Goal: Task Accomplishment & Management: Manage account settings

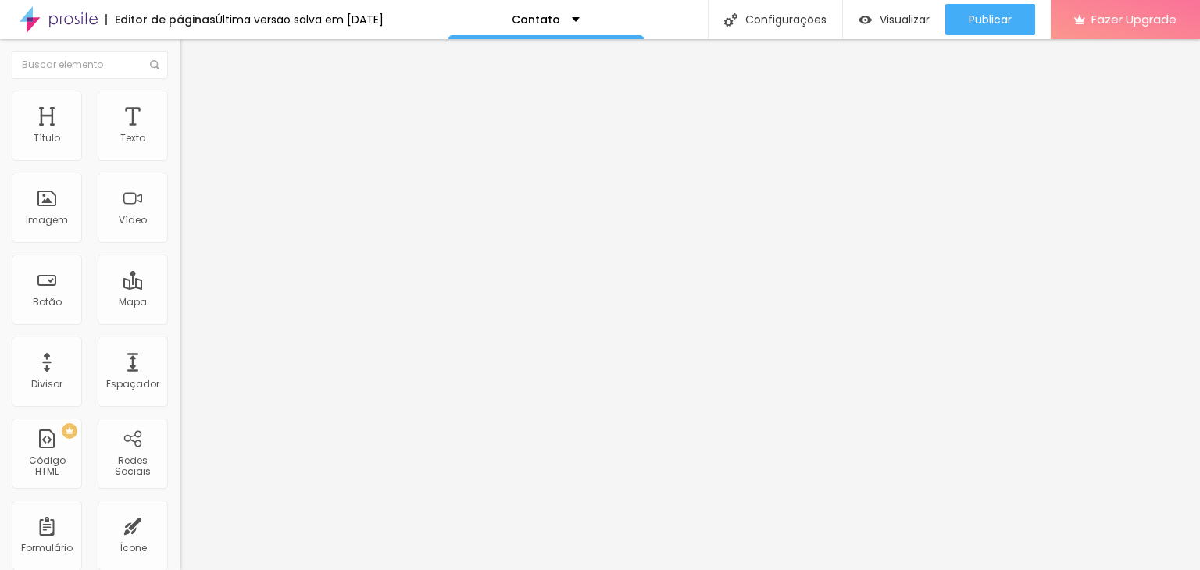
click at [180, 158] on div "Contato" at bounding box center [270, 144] width 180 height 27
click at [180, 158] on img at bounding box center [184, 162] width 9 height 9
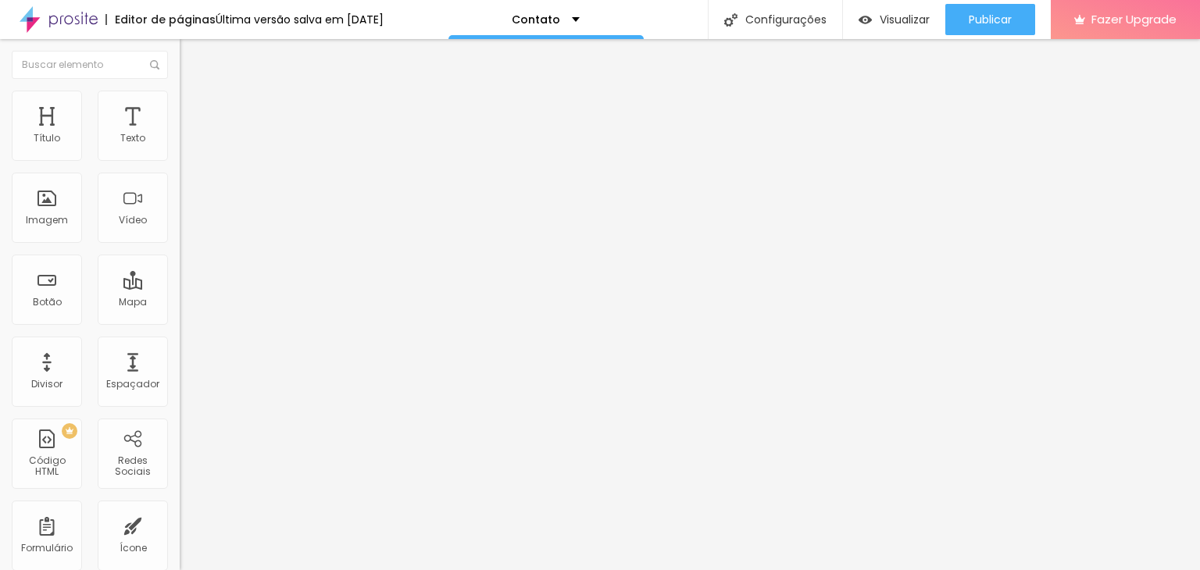
scroll to position [0, 0]
drag, startPoint x: 338, startPoint y: 351, endPoint x: 333, endPoint y: 295, distance: 56.5
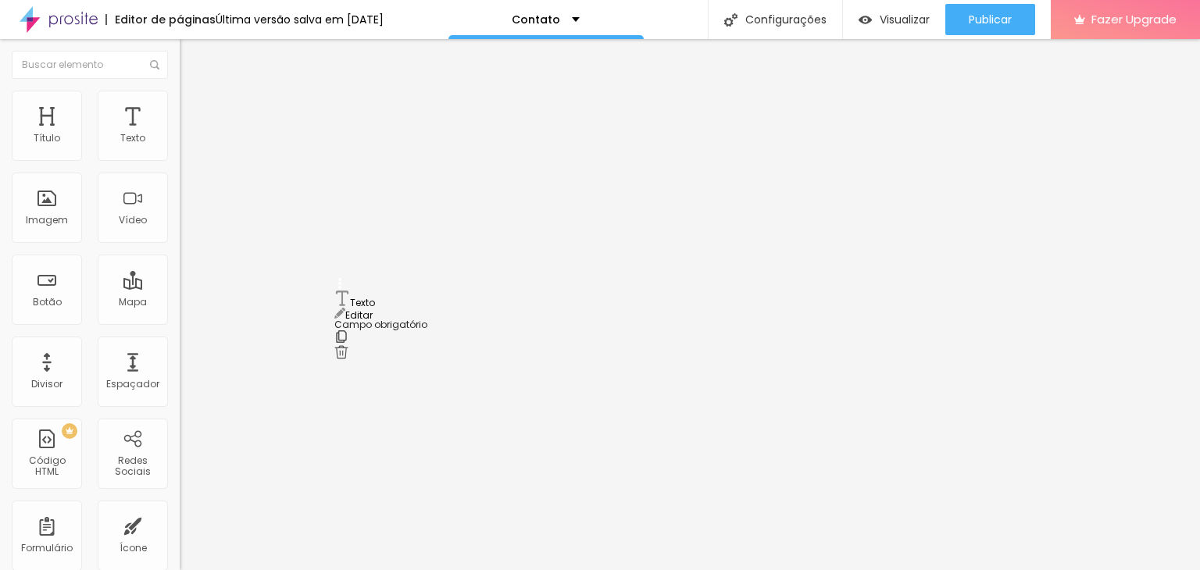
drag, startPoint x: 421, startPoint y: 359, endPoint x: 348, endPoint y: 359, distance: 73.4
type input "WhatsApp"
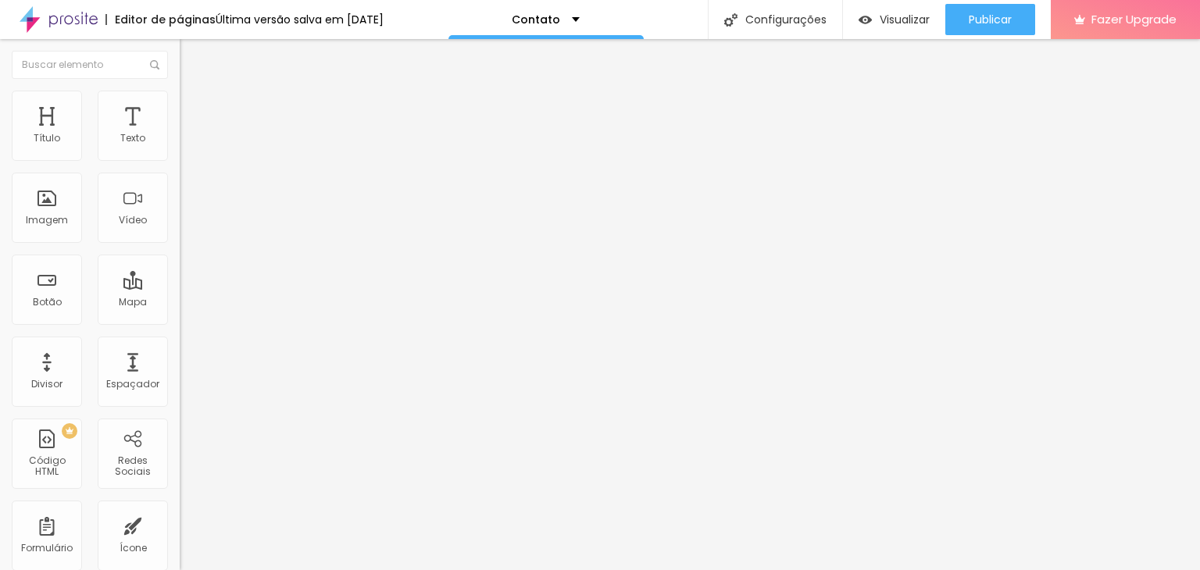
type input "Deixe aqui seu número, que logo entraremos em contato."
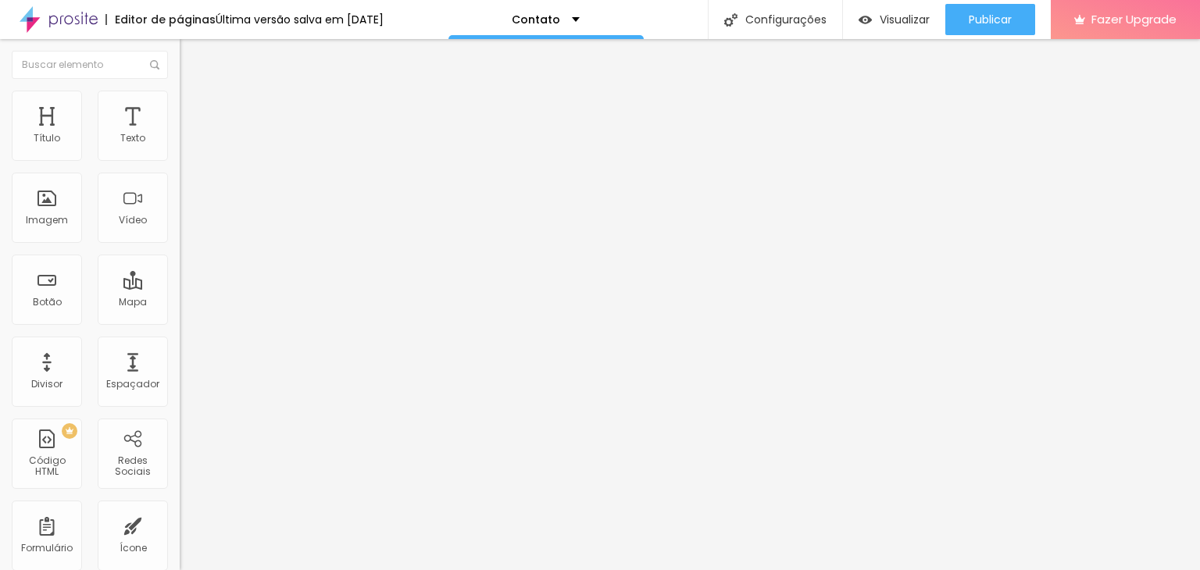
click at [180, 157] on span at bounding box center [184, 163] width 9 height 13
drag, startPoint x: 766, startPoint y: 396, endPoint x: 741, endPoint y: 398, distance: 25.1
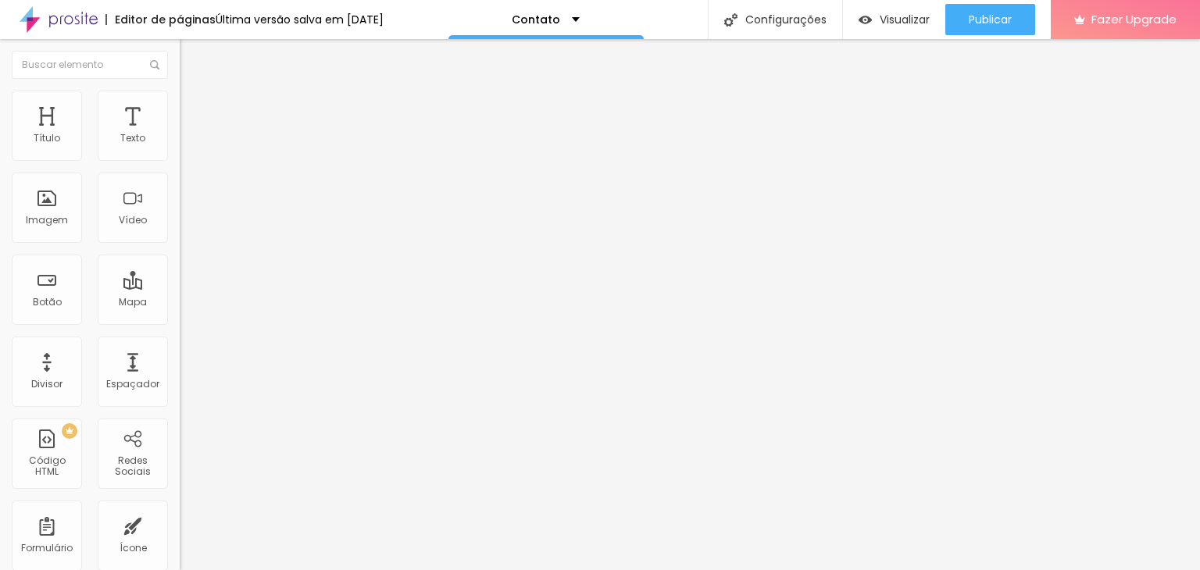
type input "Deixe aqui seu número, logo entraremos em contato."
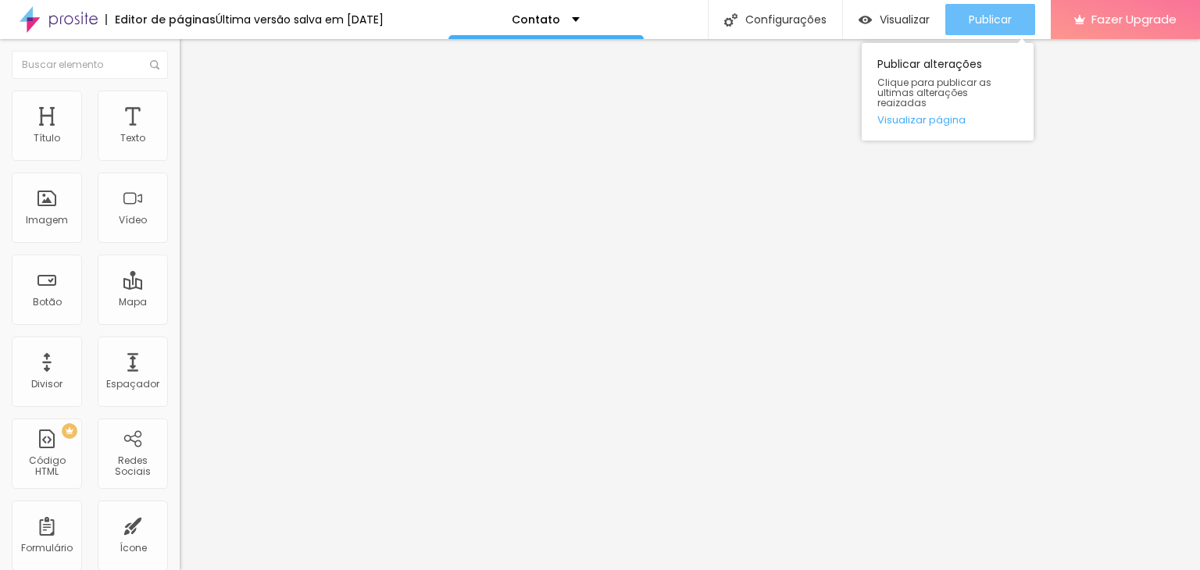
click at [992, 15] on span "Publicar" at bounding box center [990, 19] width 43 height 13
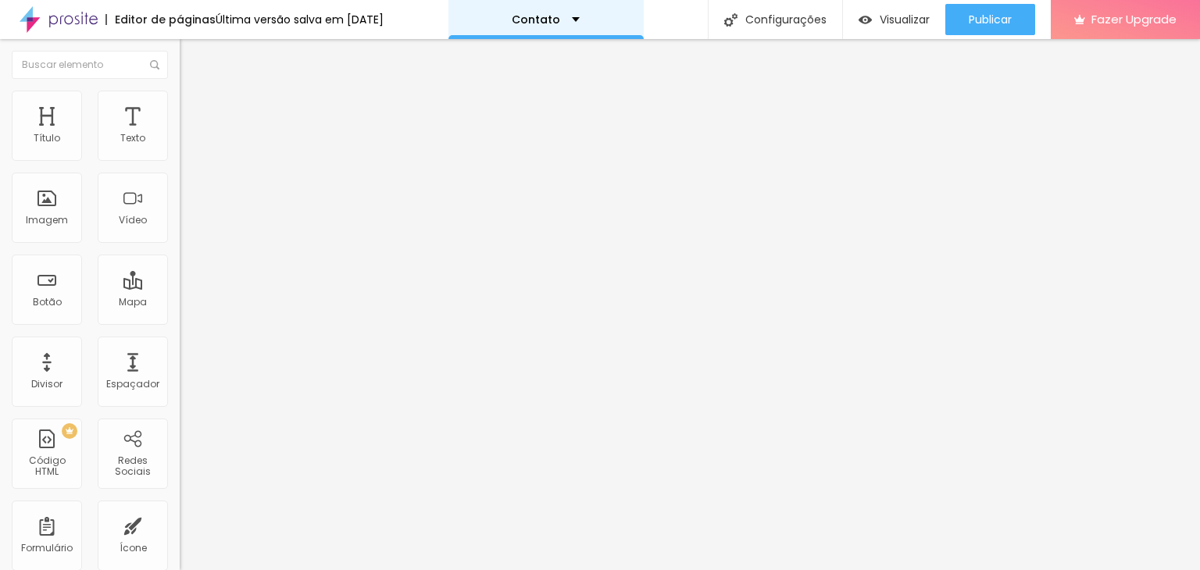
click at [545, 13] on div "Contato" at bounding box center [545, 19] width 195 height 39
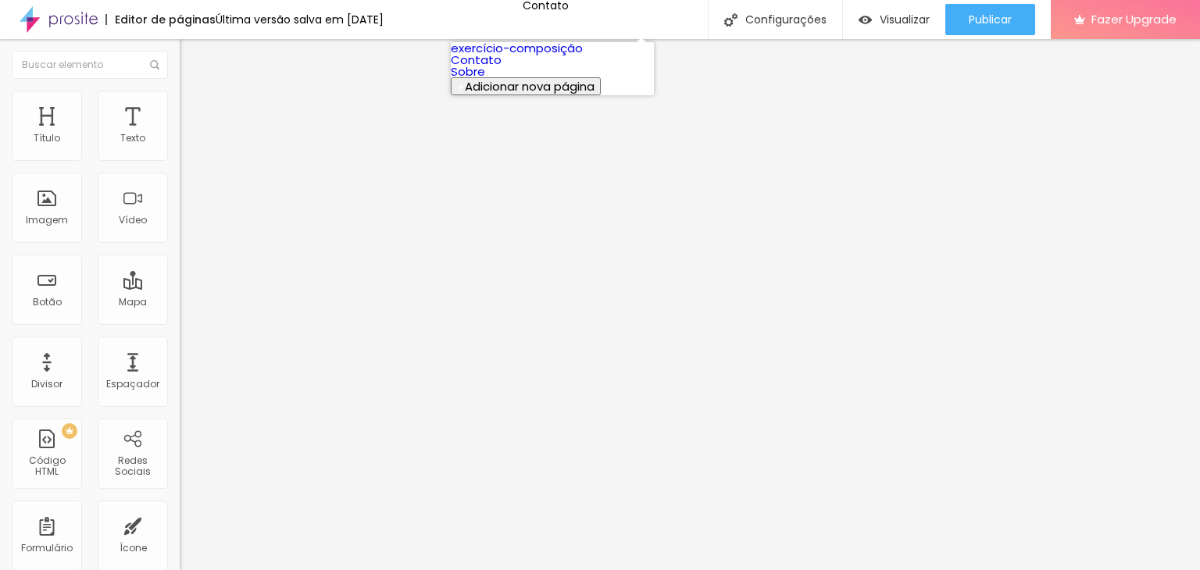
click at [485, 80] on link "Sobre" at bounding box center [468, 71] width 34 height 16
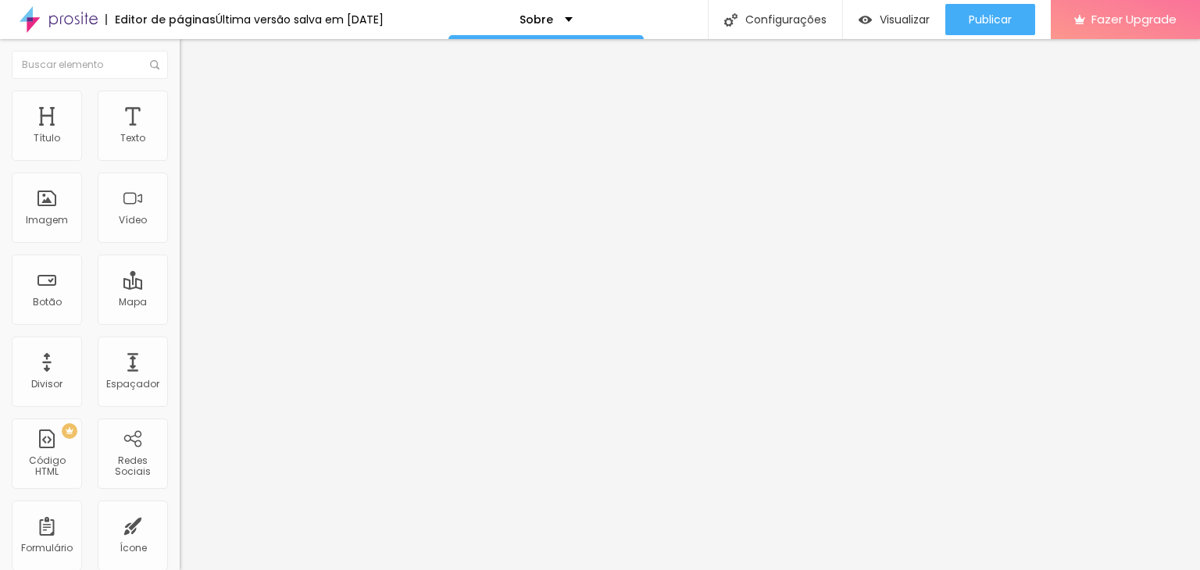
click at [203, 163] on div "Conectar" at bounding box center [231, 155] width 56 height 13
click at [569, 12] on div "Sobre" at bounding box center [545, 19] width 195 height 39
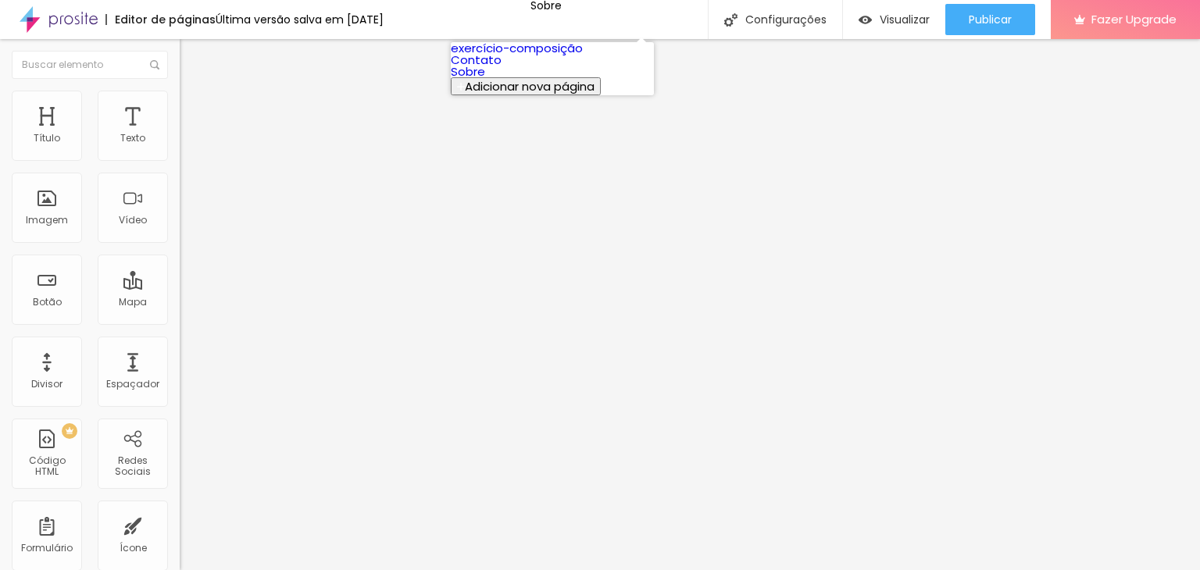
click at [502, 68] on link "Contato" at bounding box center [476, 60] width 51 height 16
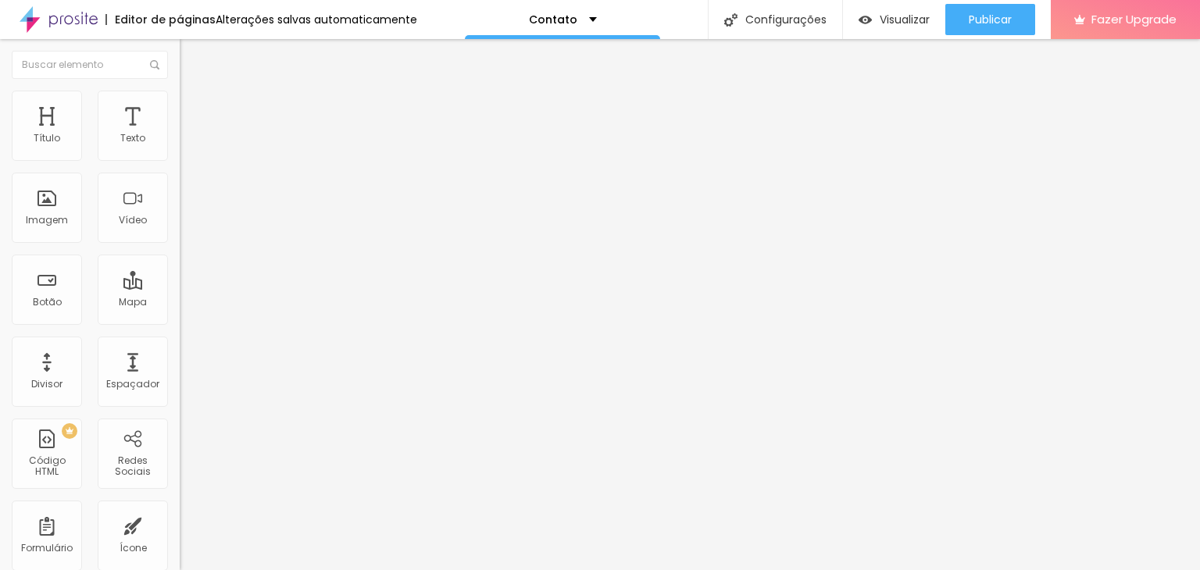
drag, startPoint x: 170, startPoint y: 135, endPoint x: 165, endPoint y: 145, distance: 10.9
click at [180, 136] on div "Formulário Contato" at bounding box center [270, 145] width 180 height 47
click at [180, 157] on span at bounding box center [184, 163] width 9 height 13
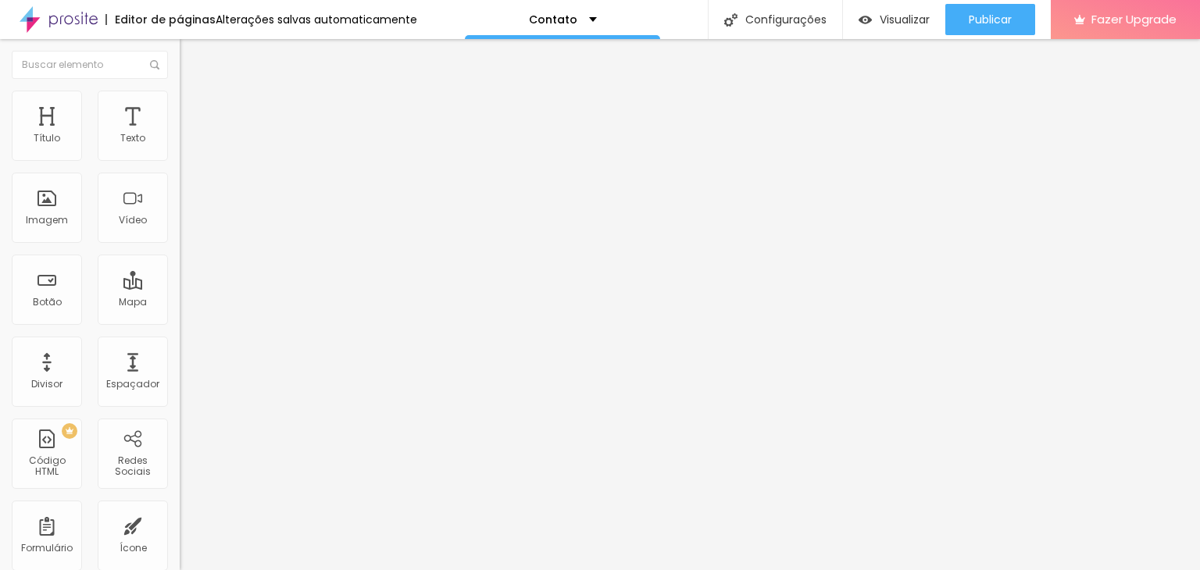
drag, startPoint x: 741, startPoint y: 398, endPoint x: 877, endPoint y: 398, distance: 136.7
drag, startPoint x: 729, startPoint y: 398, endPoint x: 673, endPoint y: 401, distance: 55.6
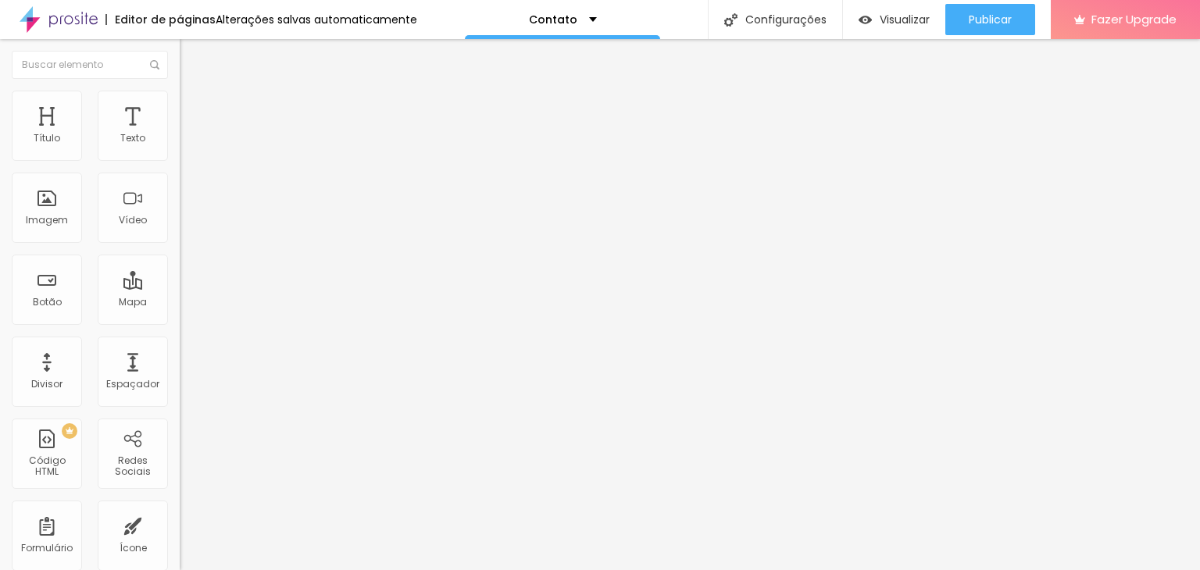
paste input "seu número"
type input "Deixe seu número aqui"
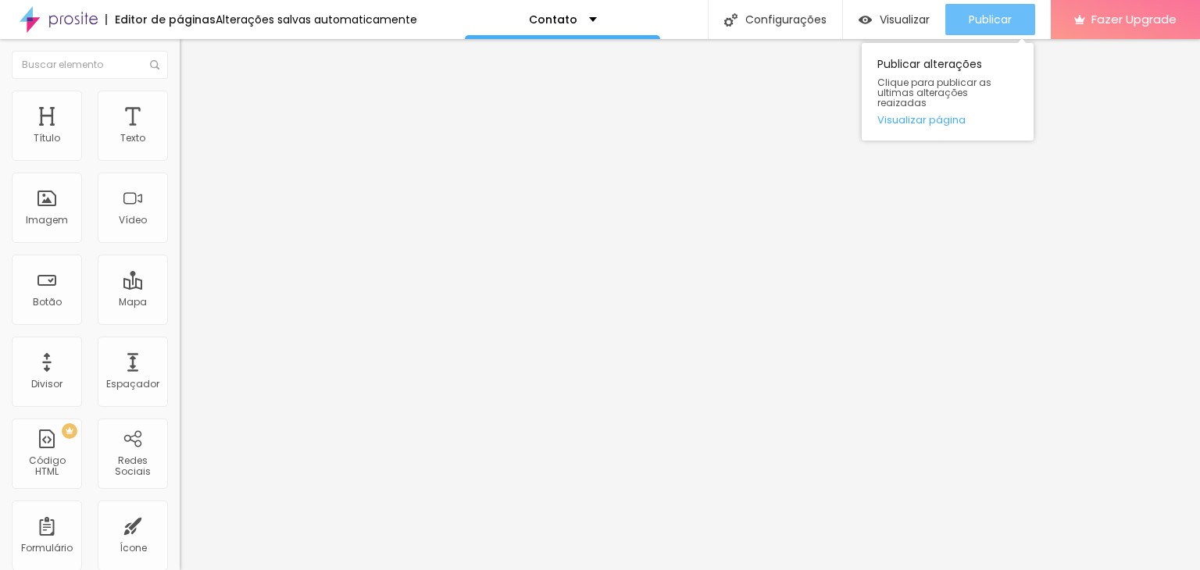
click at [1000, 24] on span "Publicar" at bounding box center [990, 19] width 43 height 13
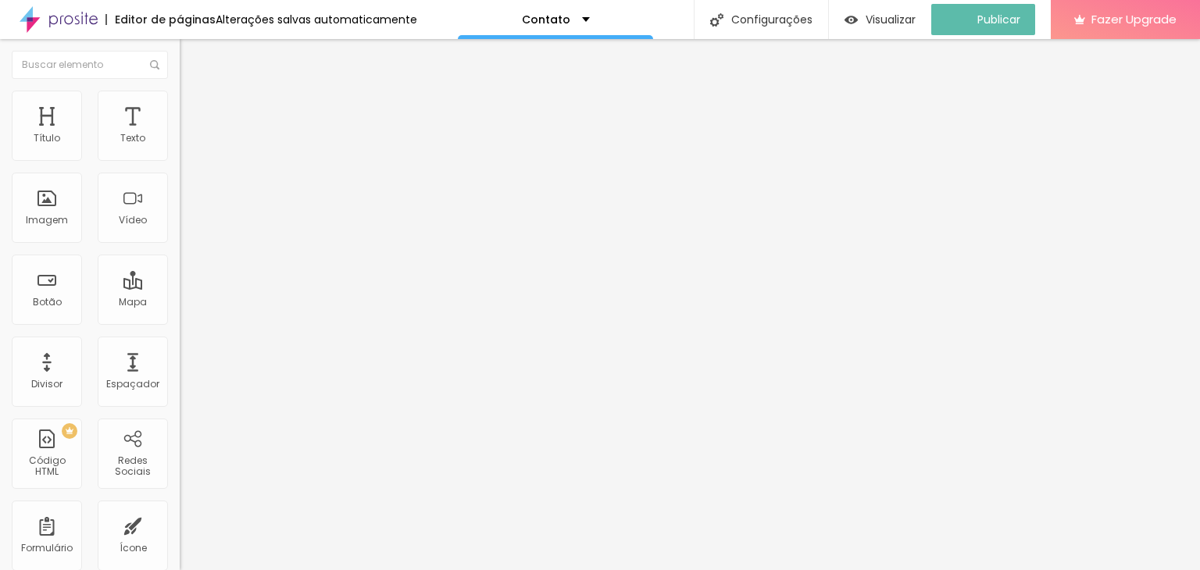
click at [191, 52] on img "button" at bounding box center [197, 57] width 13 height 13
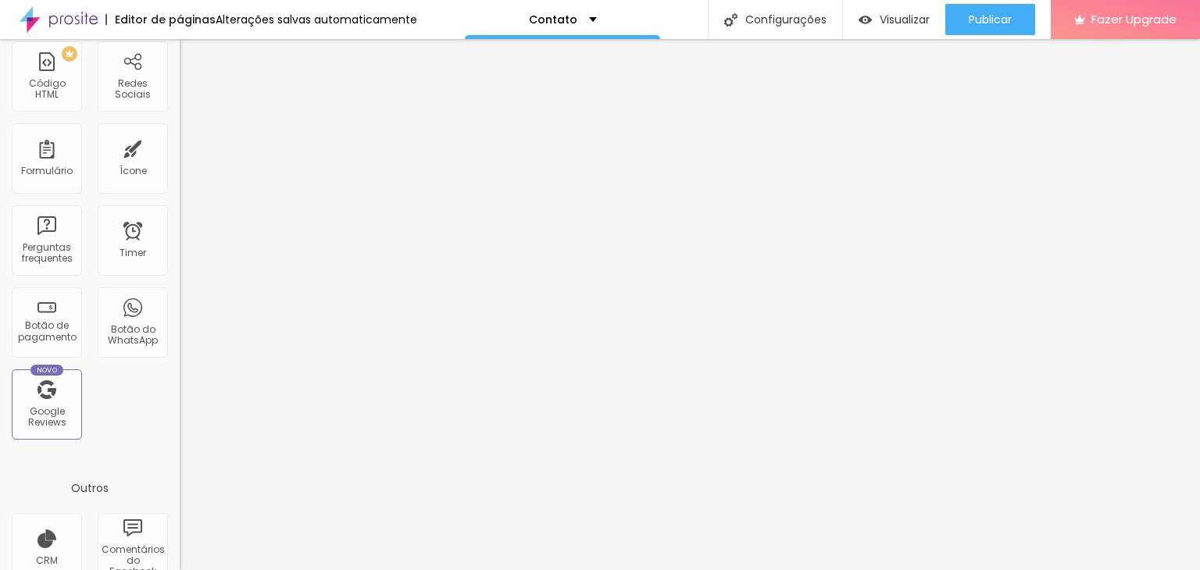
scroll to position [391, 0]
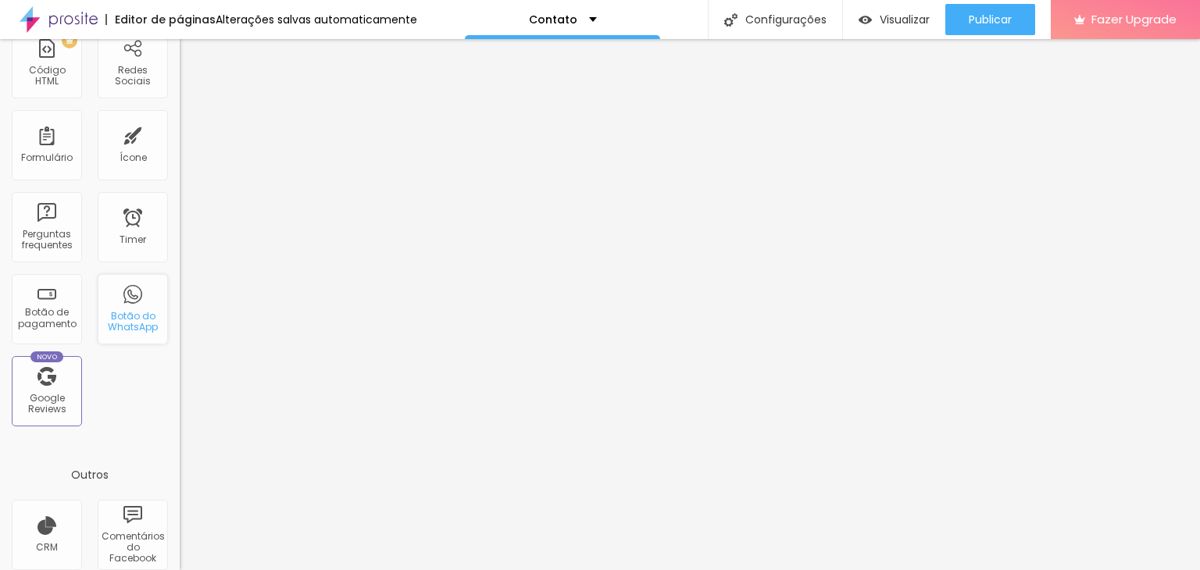
click at [117, 295] on div "Botão do WhatsApp" at bounding box center [133, 309] width 70 height 70
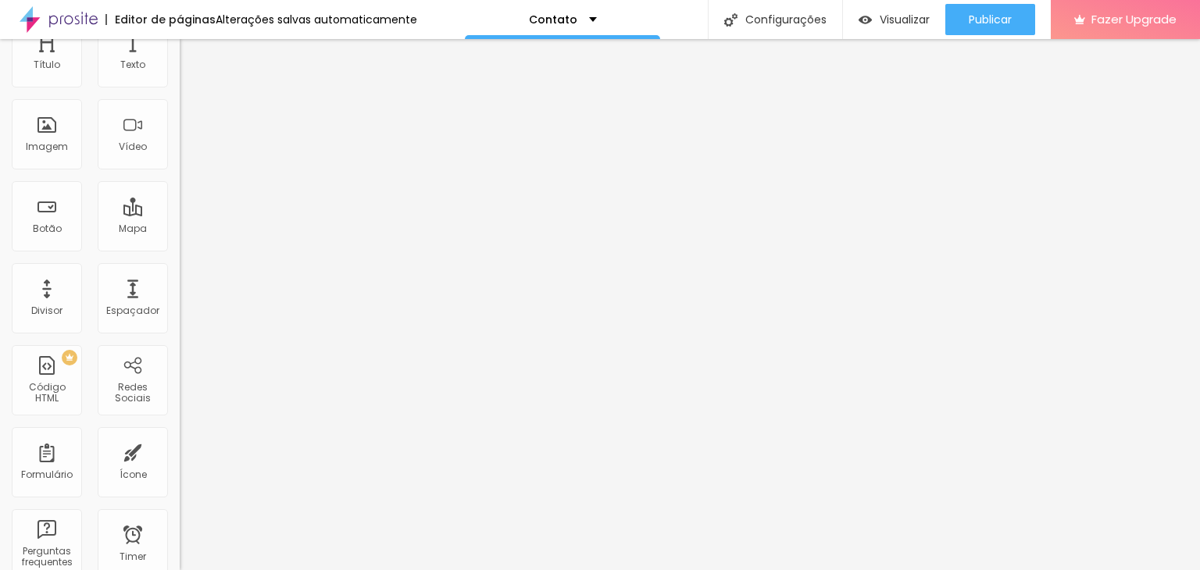
scroll to position [0, 0]
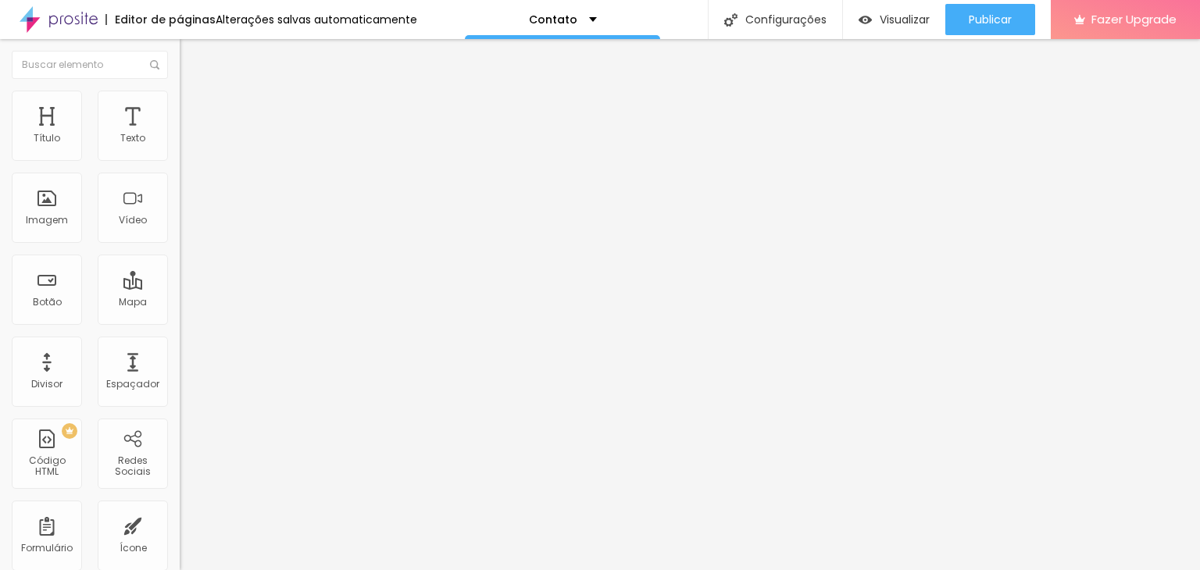
click at [180, 50] on button "Editar Seção" at bounding box center [270, 57] width 180 height 36
drag, startPoint x: 119, startPoint y: 283, endPoint x: 147, endPoint y: 273, distance: 29.6
click at [180, 540] on textarea "Olá, cheguei até você pela página {page_title} e gostaria de mais informações" at bounding box center [268, 553] width 177 height 27
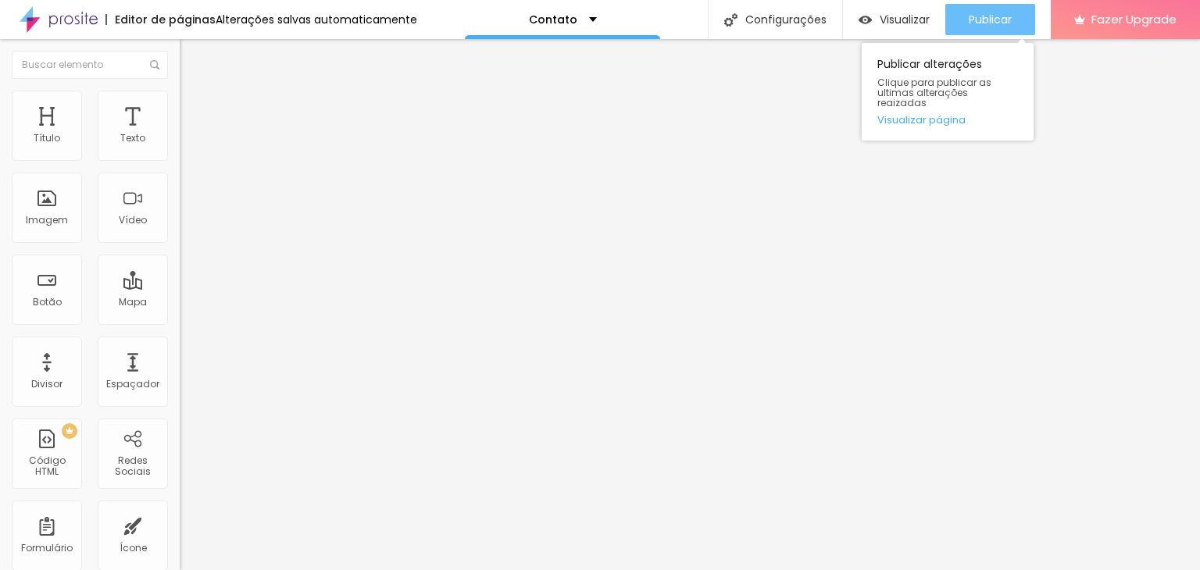
type textarea "Olá, cheguei até você pelo site e gostaria de mais informações"
click at [982, 23] on span "Publicar" at bounding box center [990, 19] width 43 height 13
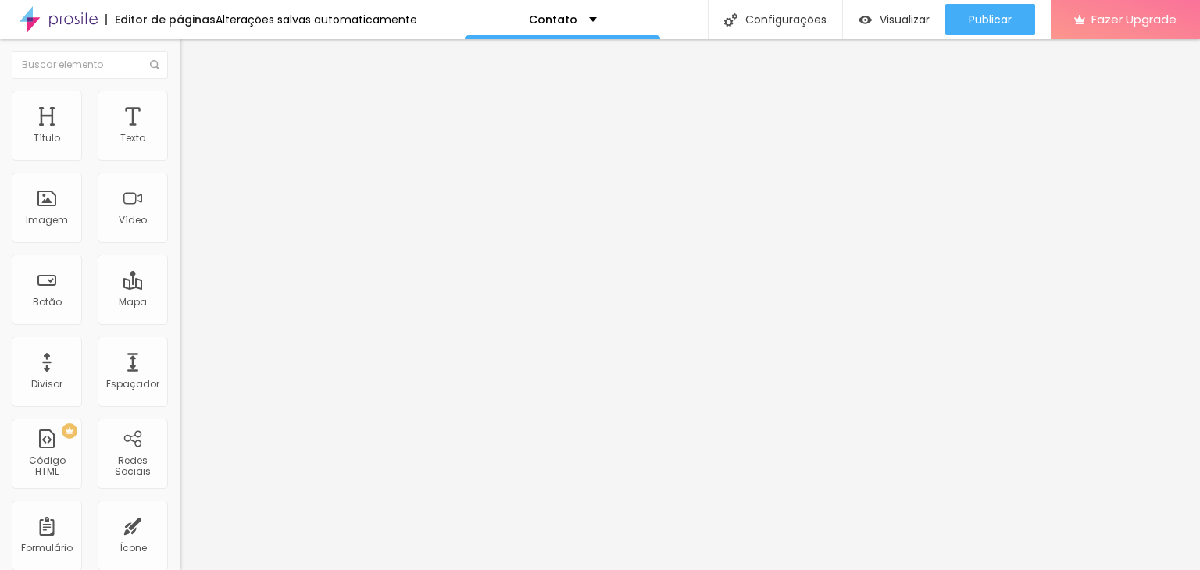
click at [191, 67] on div "Editar Botão do WhatsApp" at bounding box center [269, 63] width 156 height 25
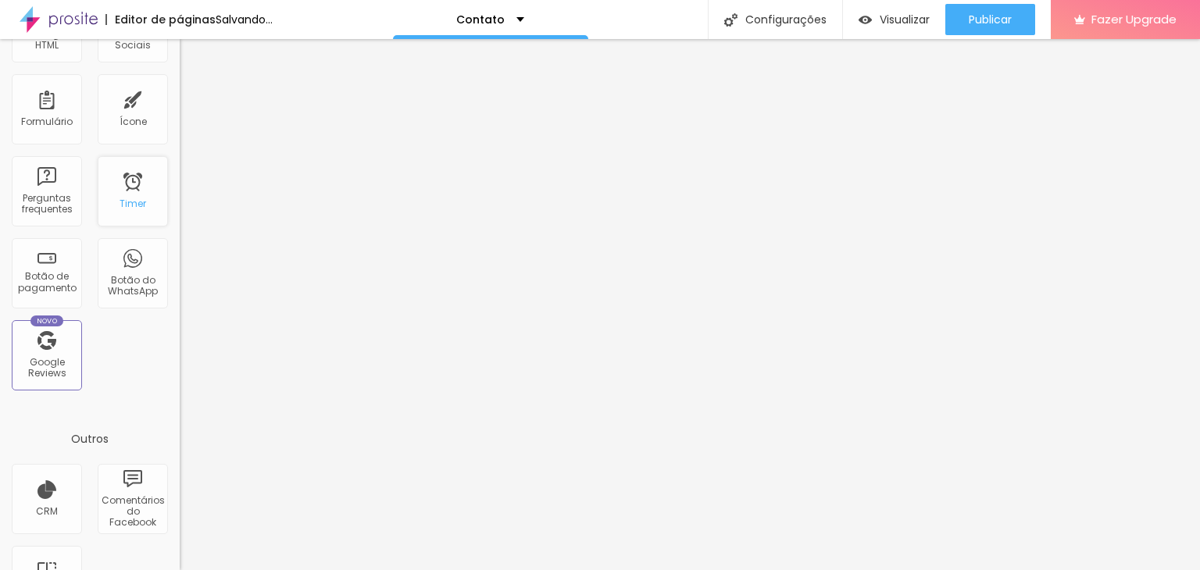
scroll to position [484, 0]
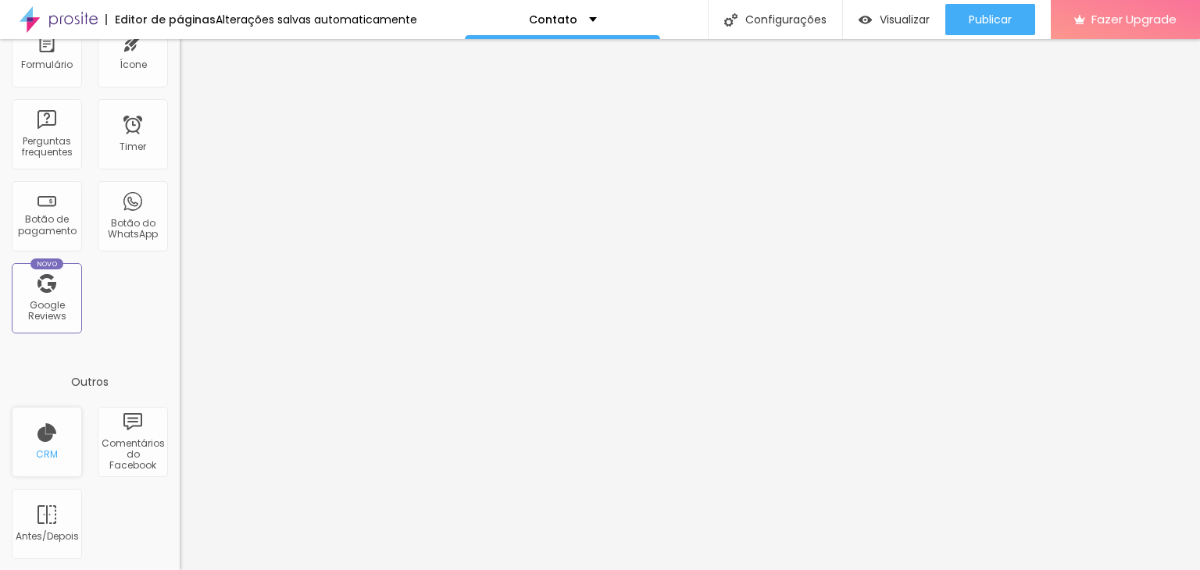
click at [47, 445] on div "CRM" at bounding box center [47, 442] width 70 height 70
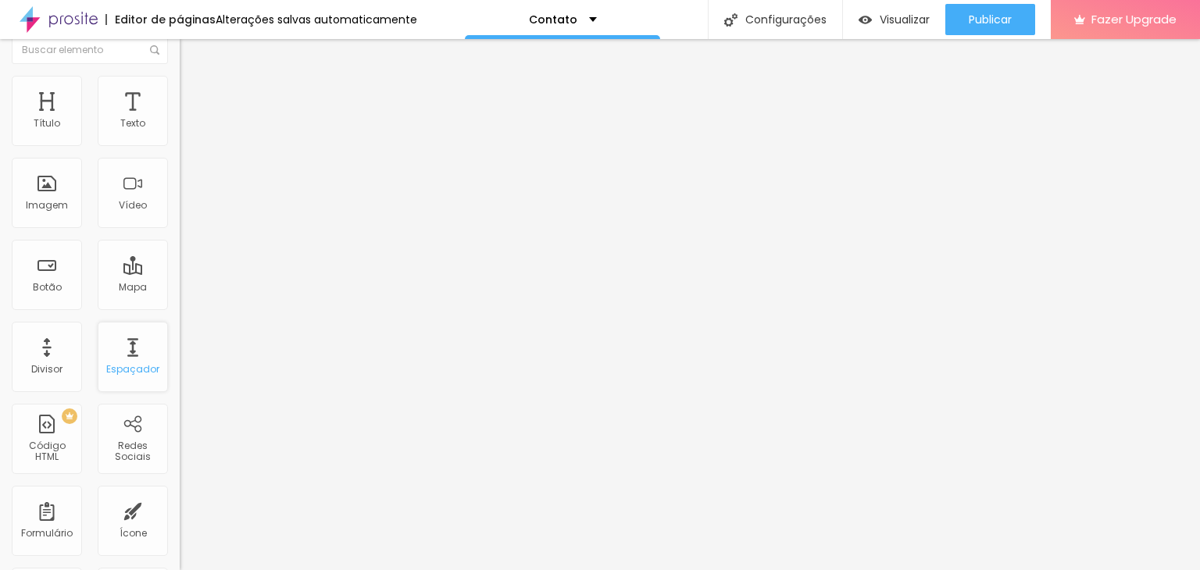
scroll to position [0, 0]
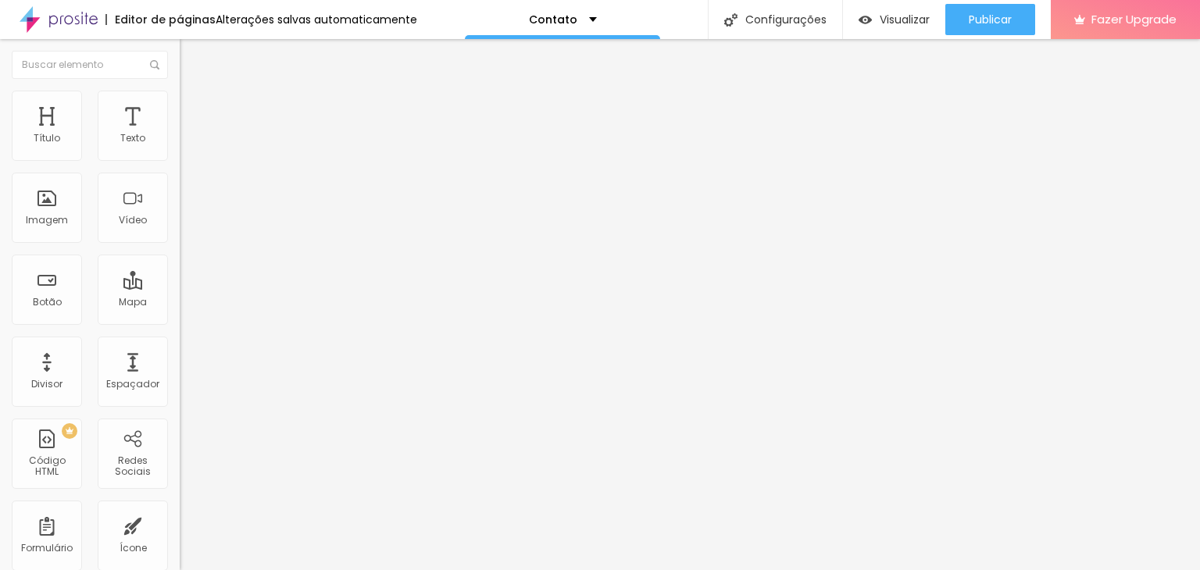
type input "28"
type input "32"
type input "52"
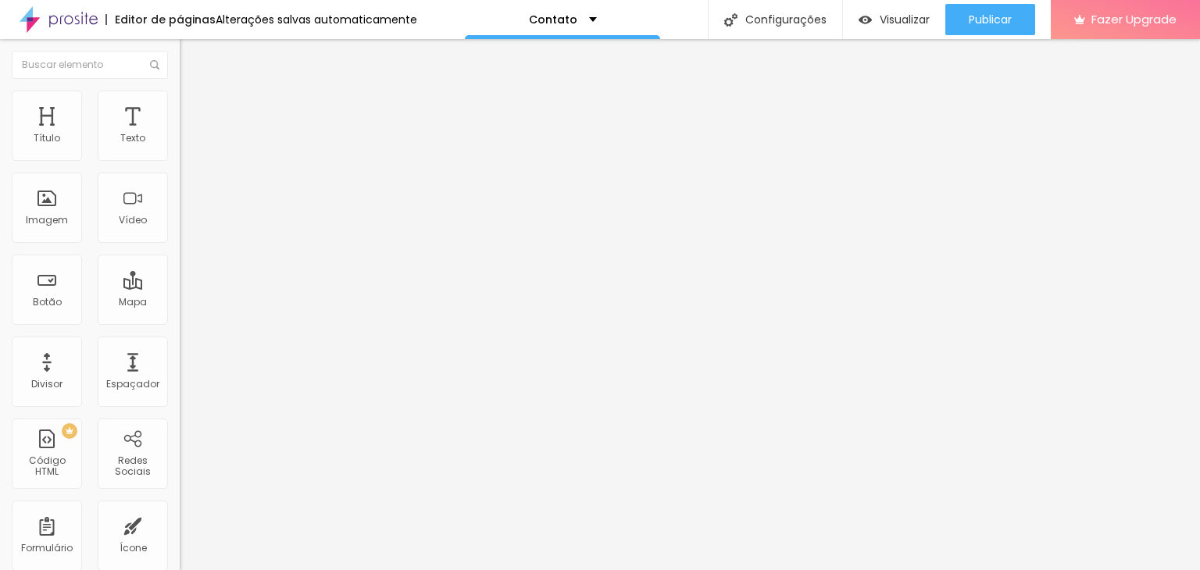
type input "52"
type input "69"
type input "90"
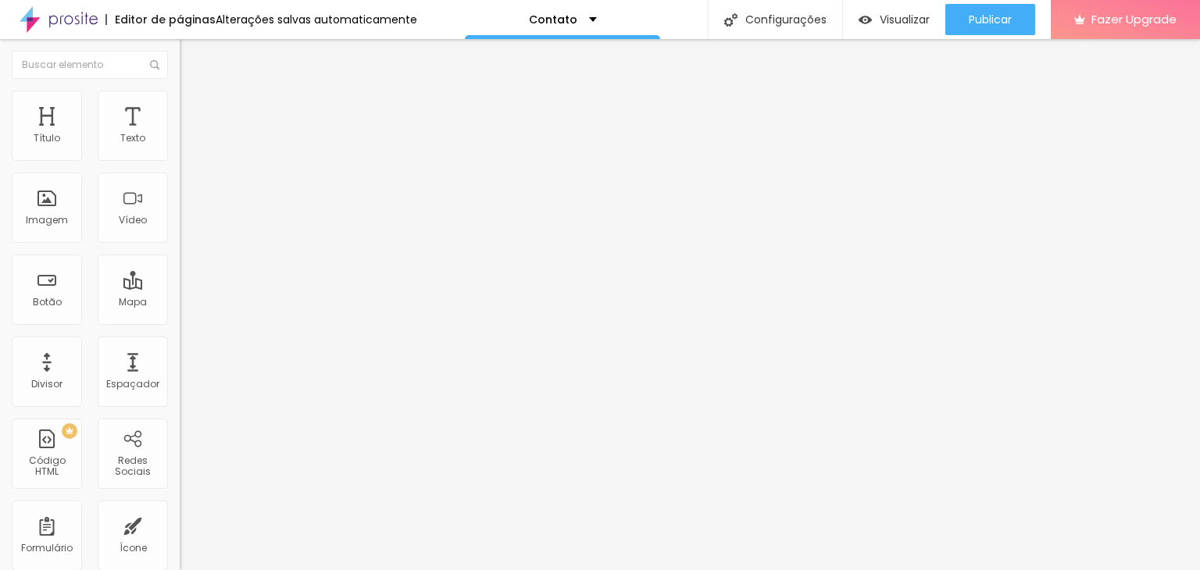
type input "110"
type input "119"
type input "123"
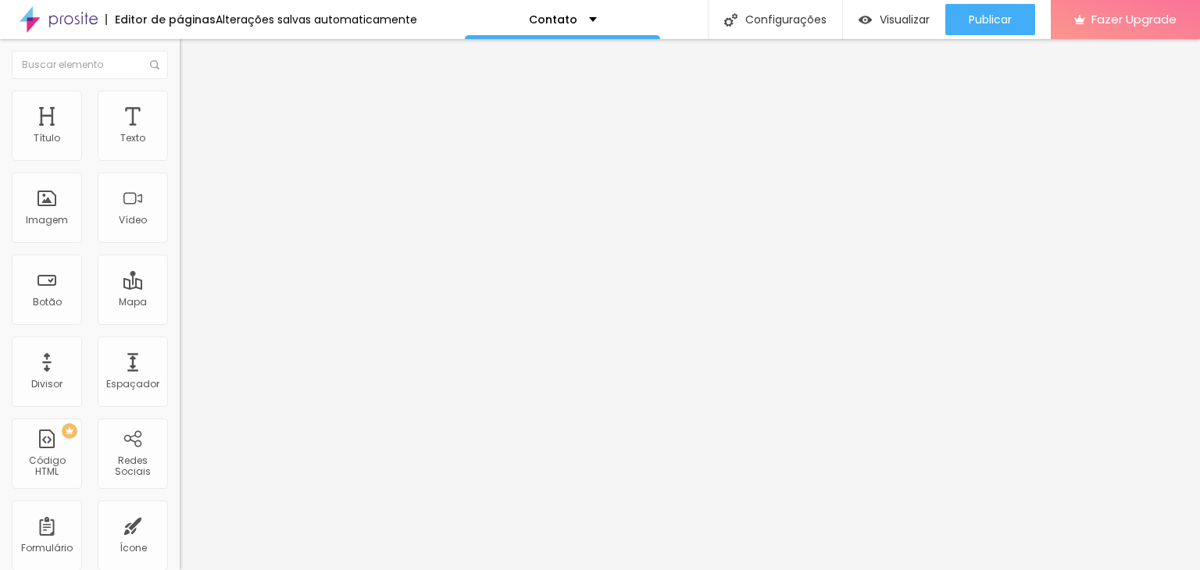
type input "123"
type input "131"
type input "143"
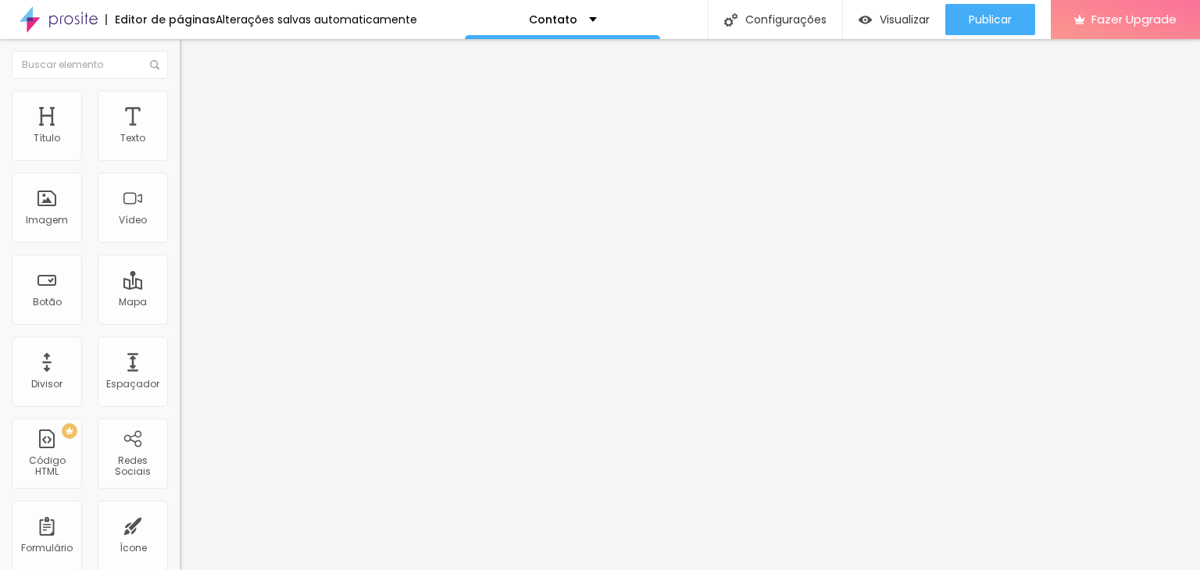
type input "156"
type input "160"
type input "176"
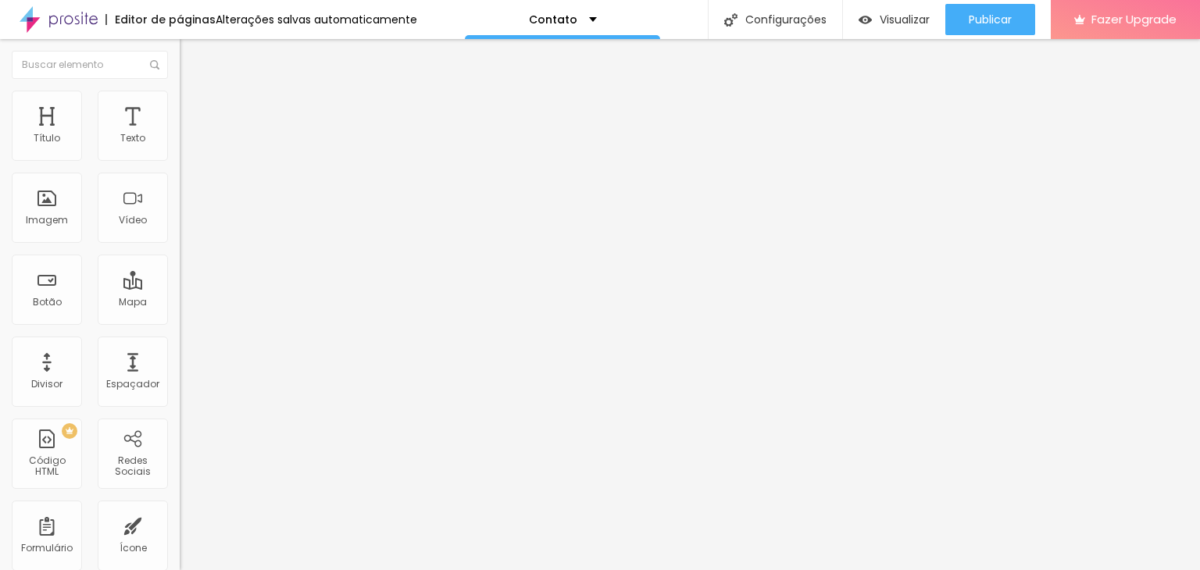
type input "176"
type input "180"
type input "185"
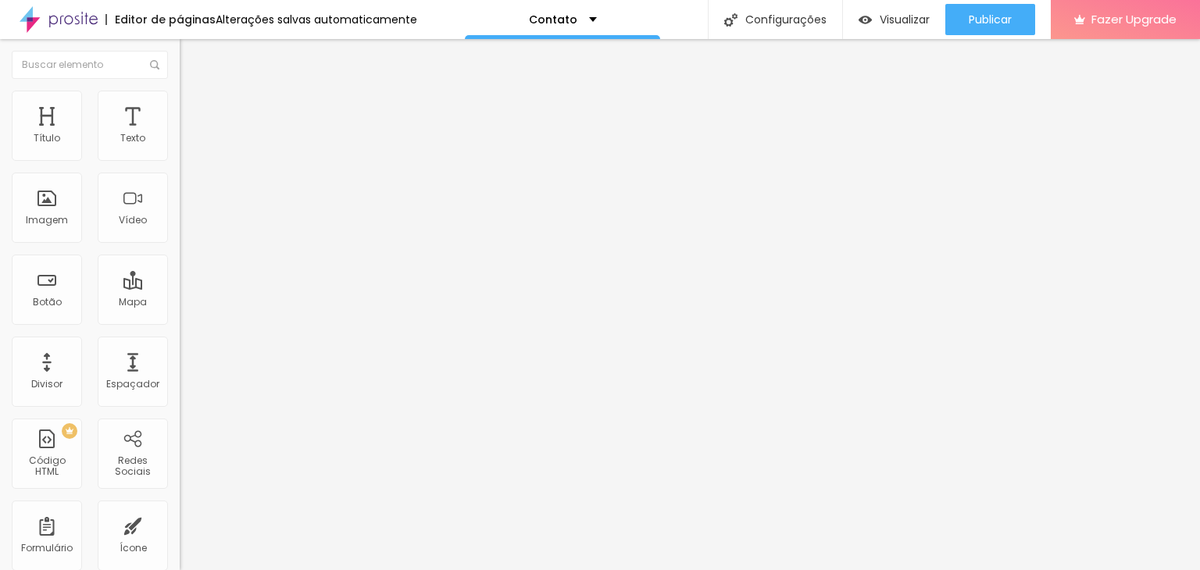
type input "189"
type input "193"
type input "197"
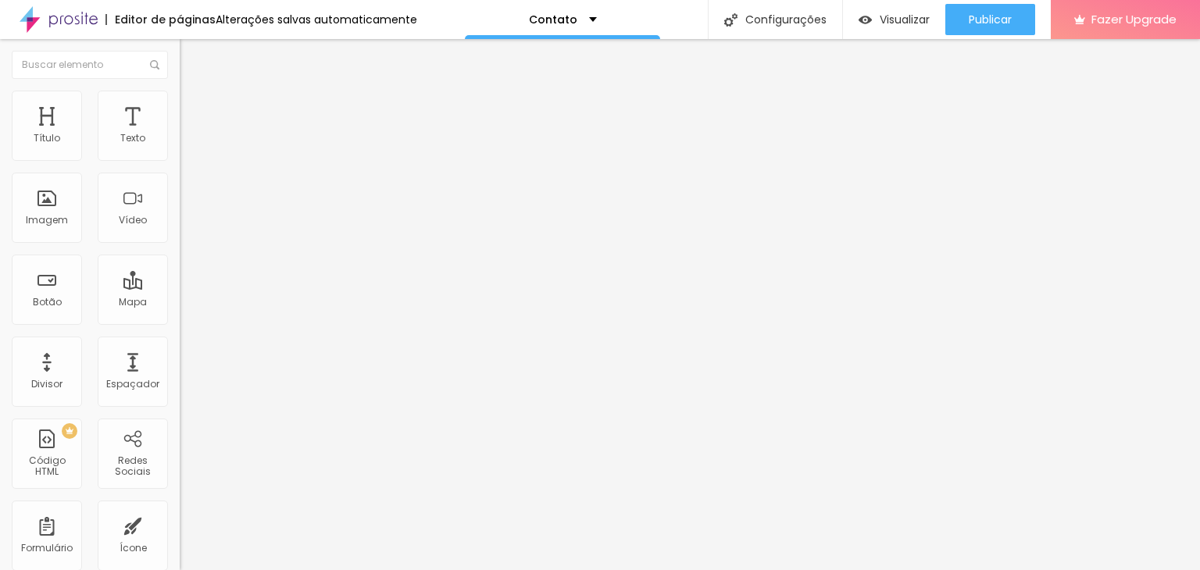
type input "197"
type input "201"
type input "205"
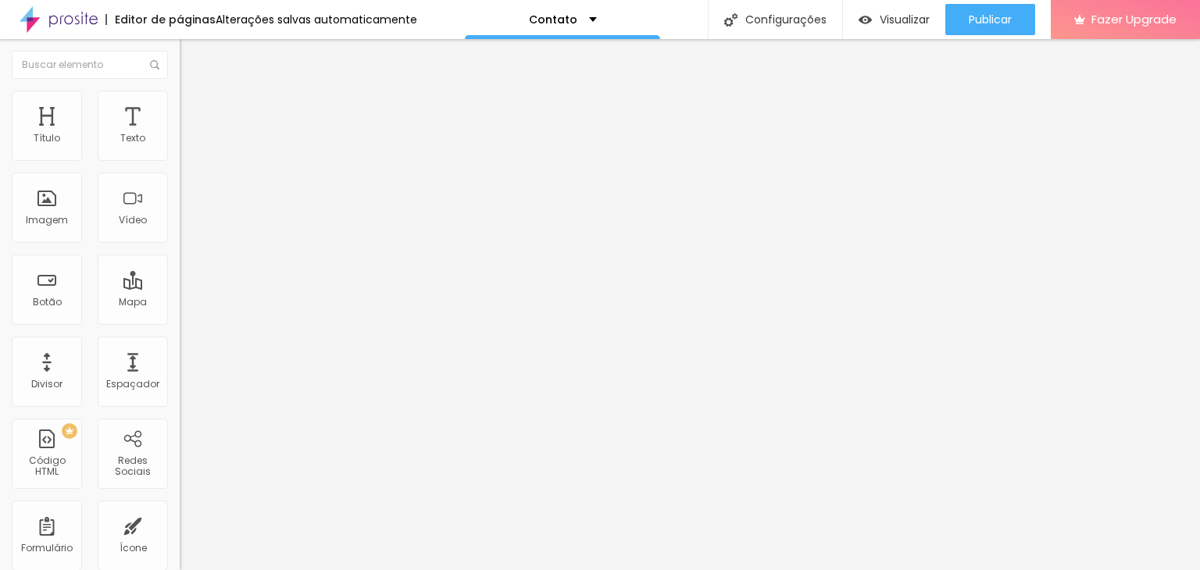
type input "197"
type input "193"
type input "189"
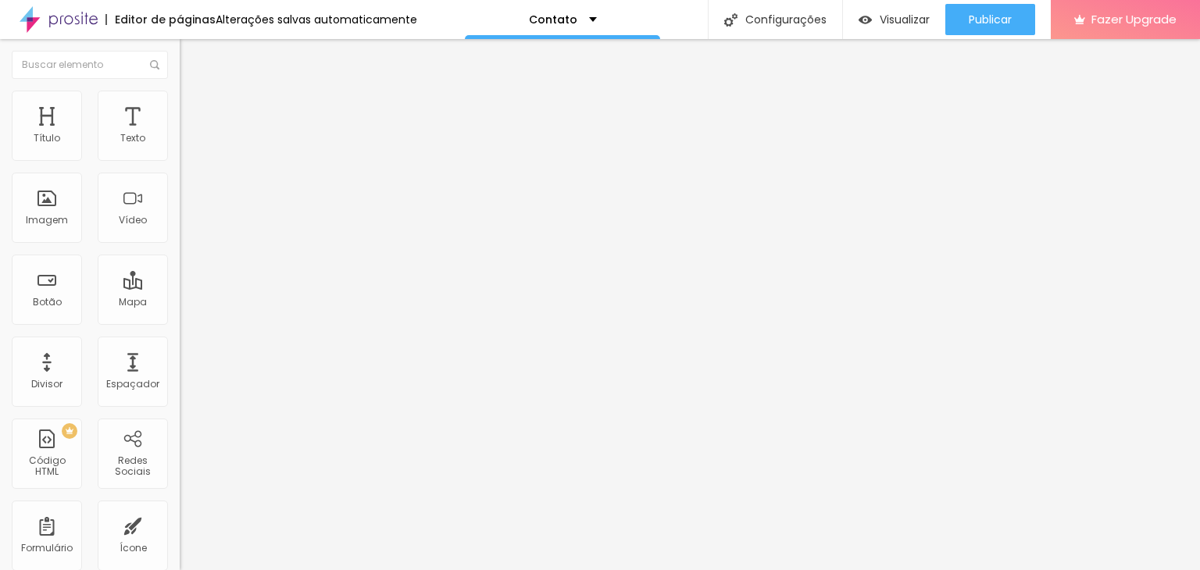
type input "189"
type input "185"
type input "180"
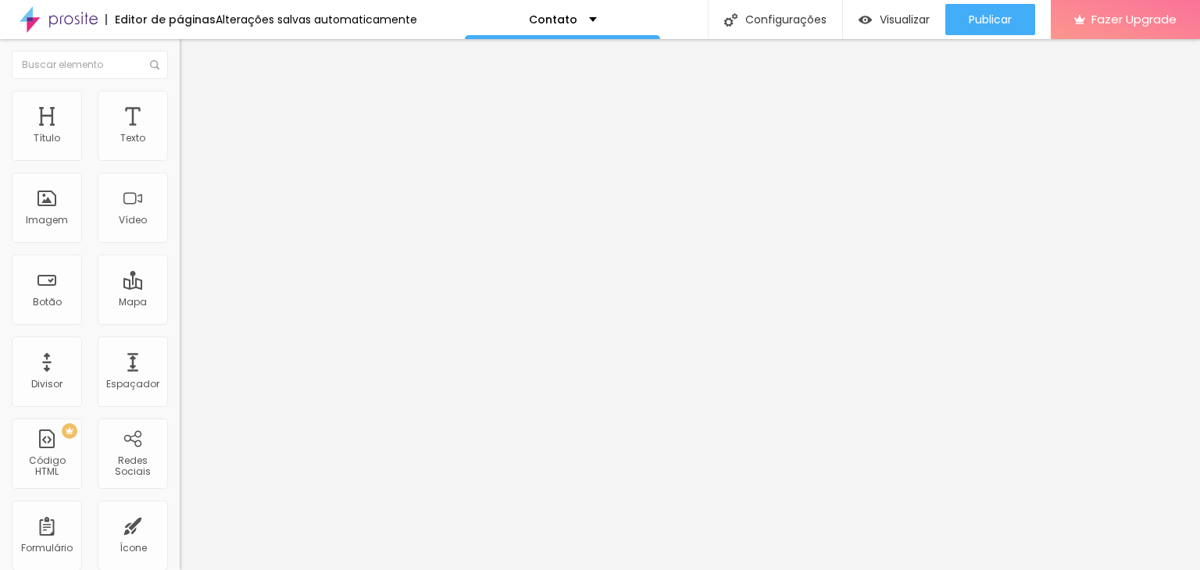
type input "176"
type input "172"
type input "168"
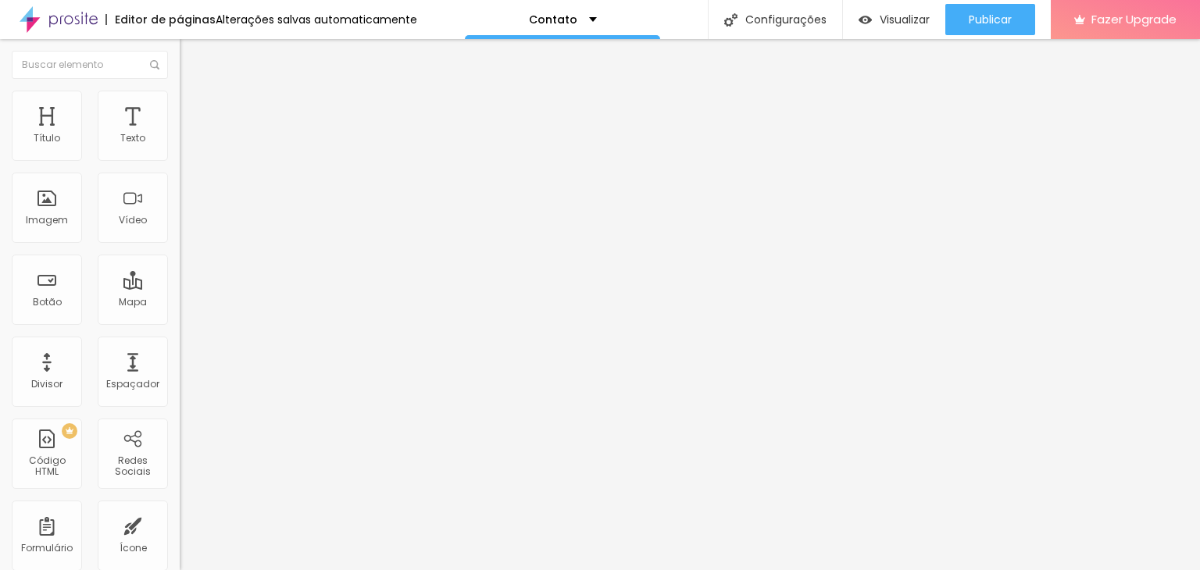
type input "168"
type input "164"
type input "156"
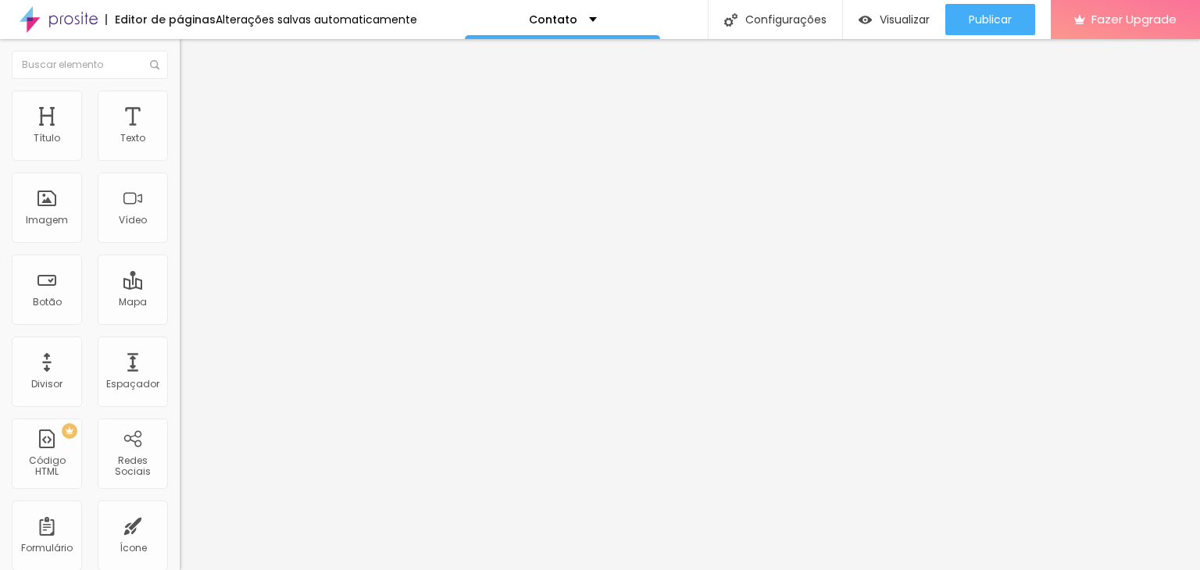
type input "152"
type input "147"
type input "143"
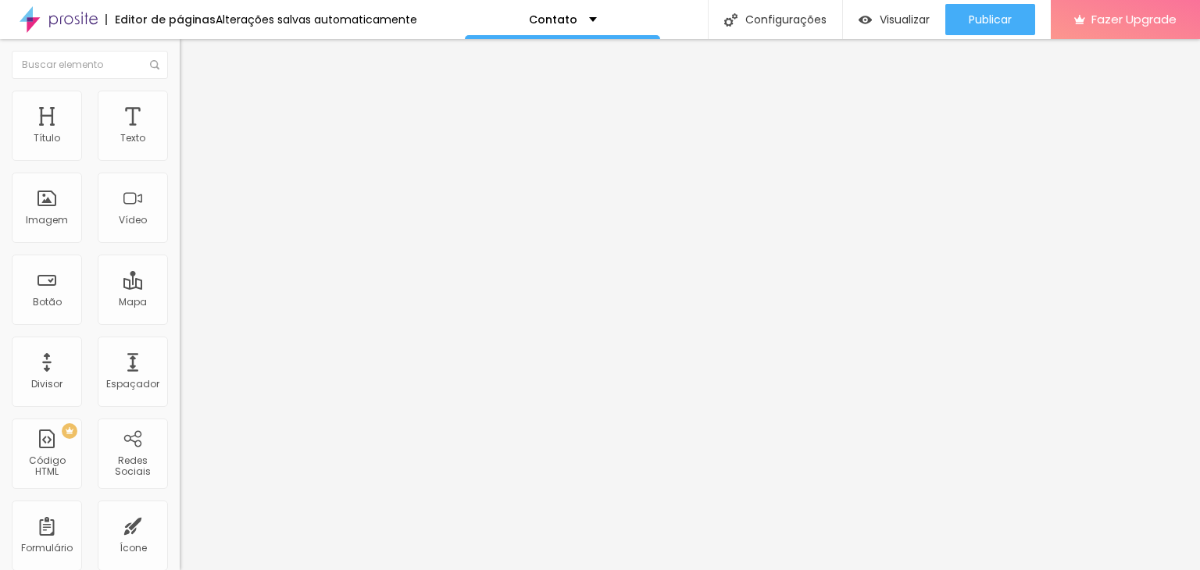
type input "143"
type input "135"
type input "131"
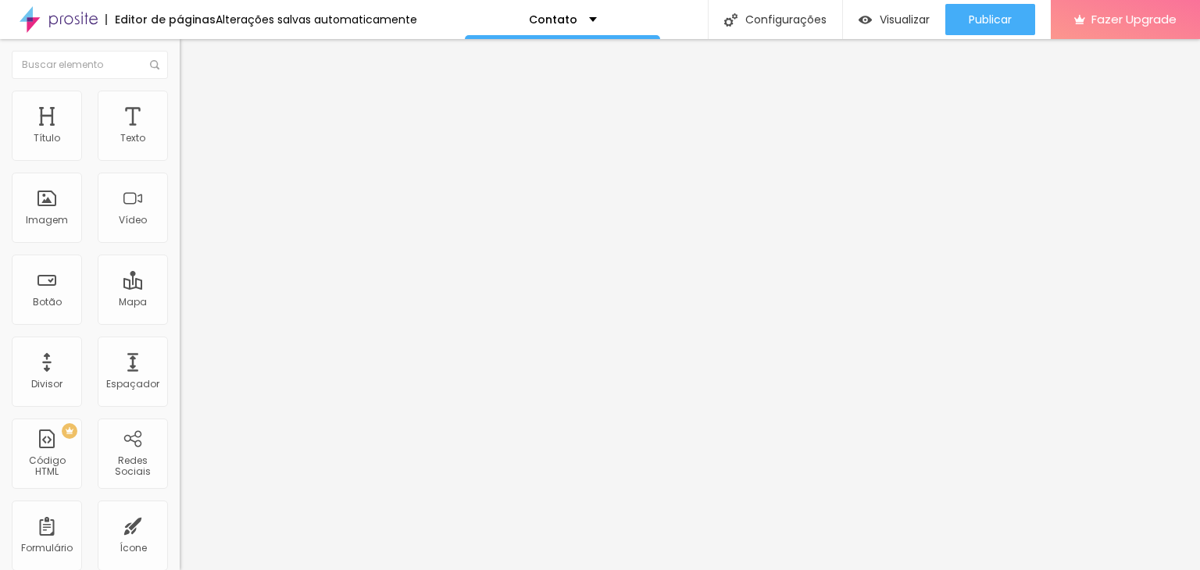
type input "127"
type input "123"
type input "119"
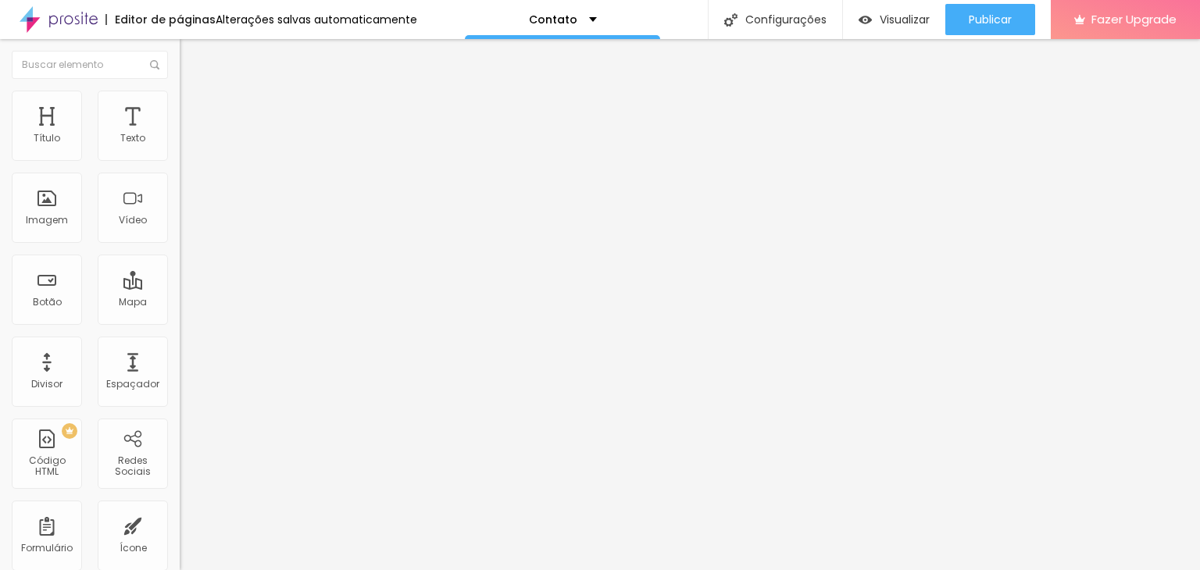
type input "119"
type input "114"
type input "110"
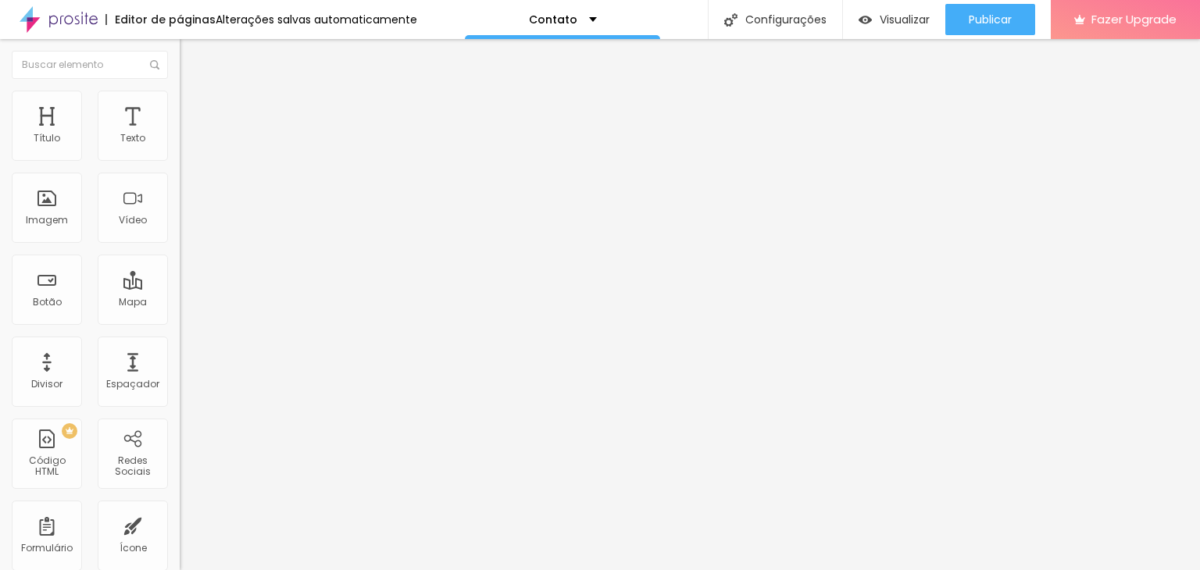
type input "106"
type input "102"
type input "98"
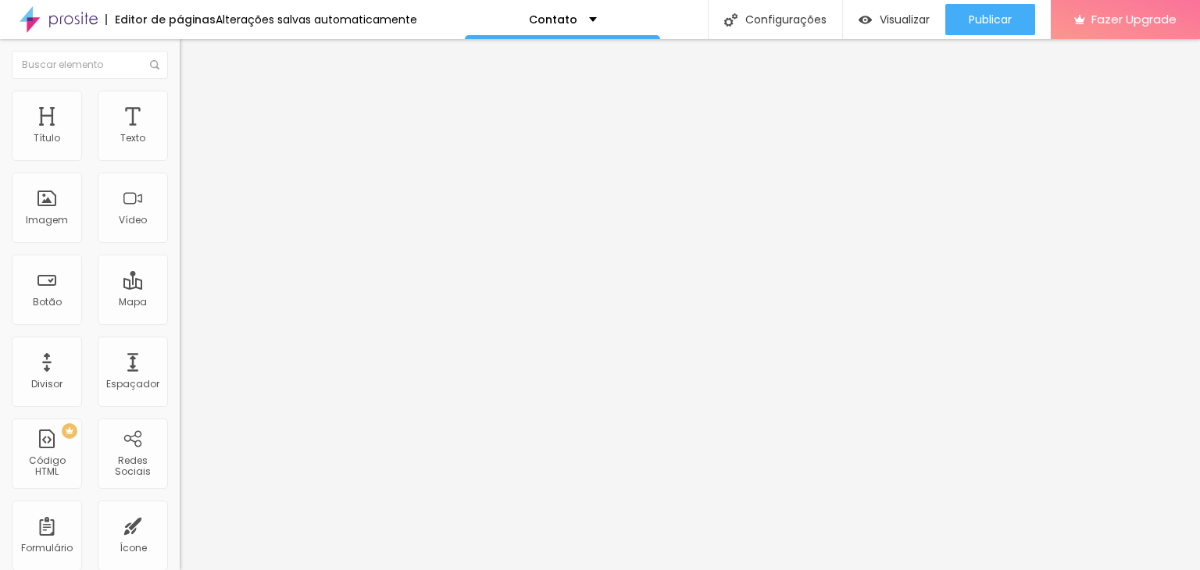
type input "98"
type input "94"
type input "90"
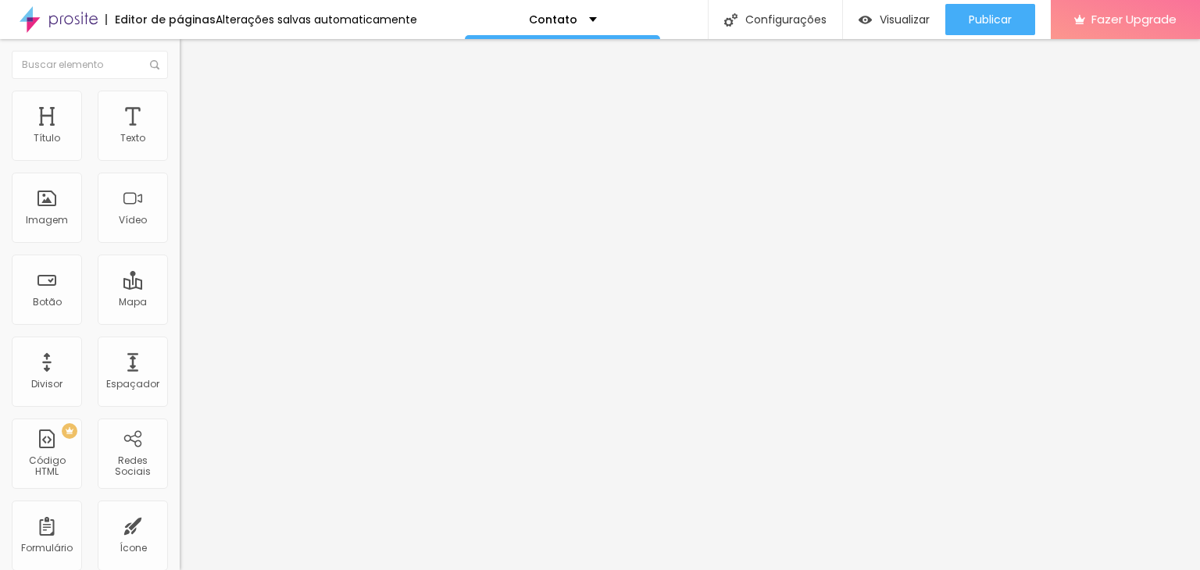
type input "85"
drag, startPoint x: 36, startPoint y: 151, endPoint x: 46, endPoint y: 155, distance: 10.9
type input "85"
click at [180, 288] on input "range" at bounding box center [230, 294] width 101 height 13
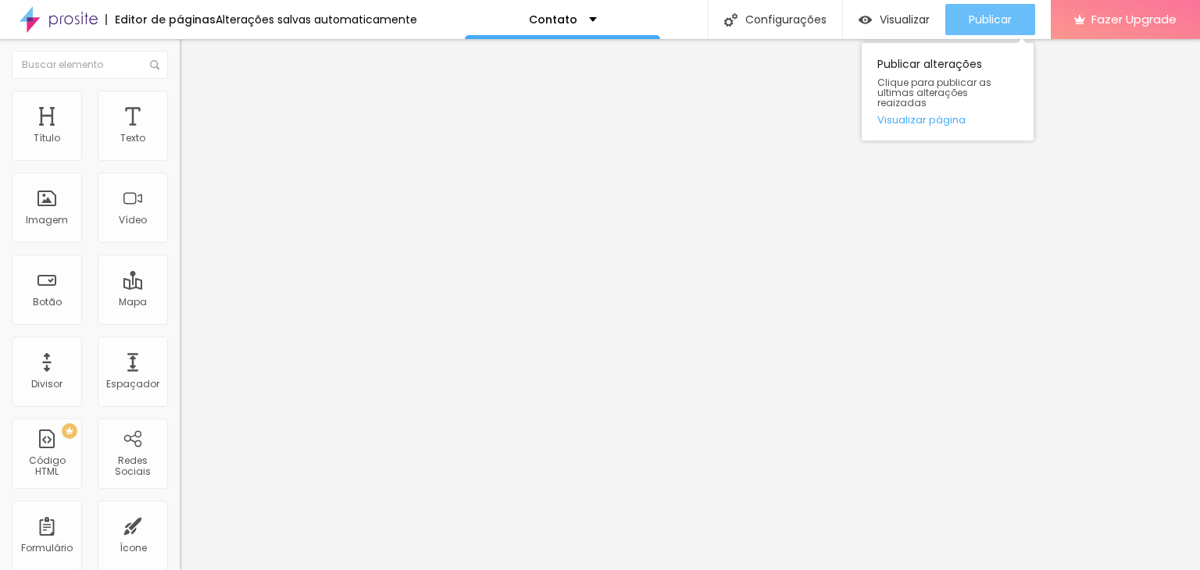
click at [1009, 33] on div "Publicar" at bounding box center [990, 19] width 43 height 31
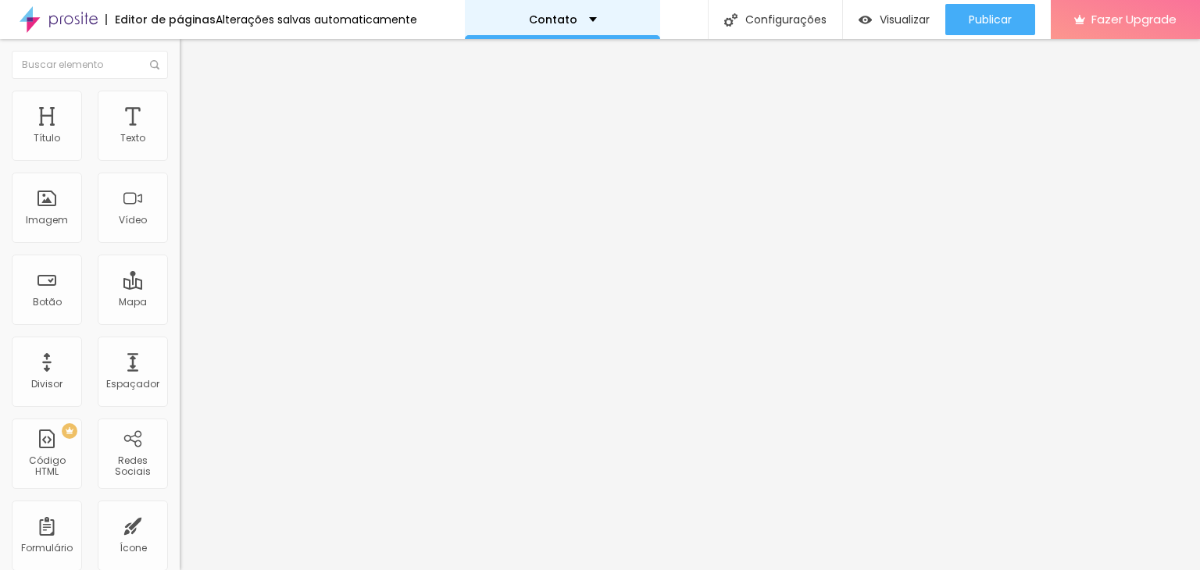
click at [546, 24] on p "Contato" at bounding box center [553, 19] width 48 height 11
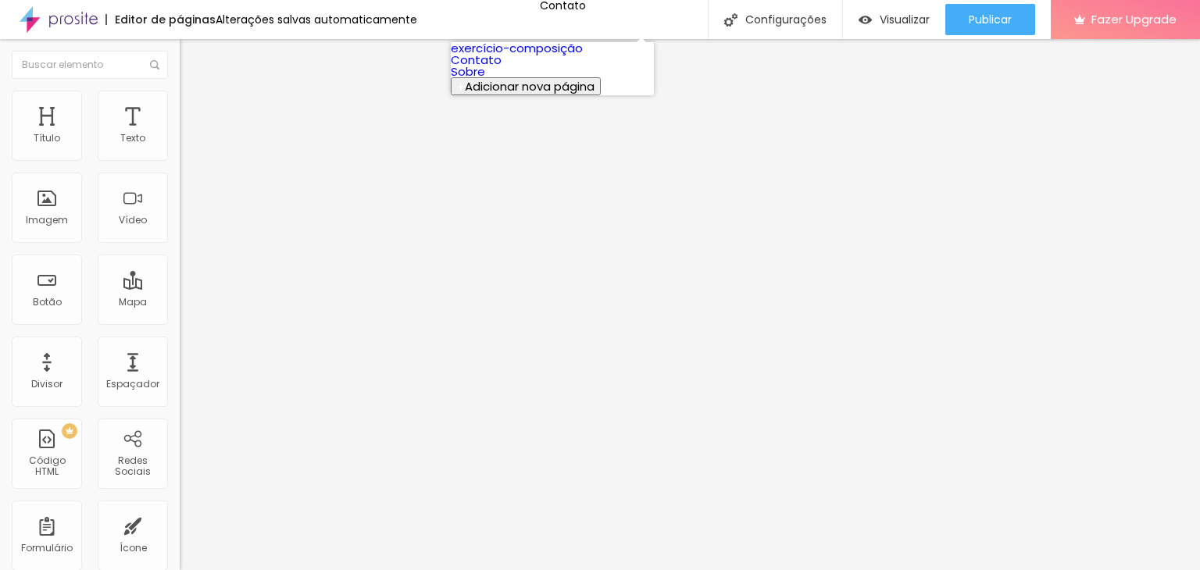
click at [502, 68] on link "Contato" at bounding box center [476, 60] width 51 height 16
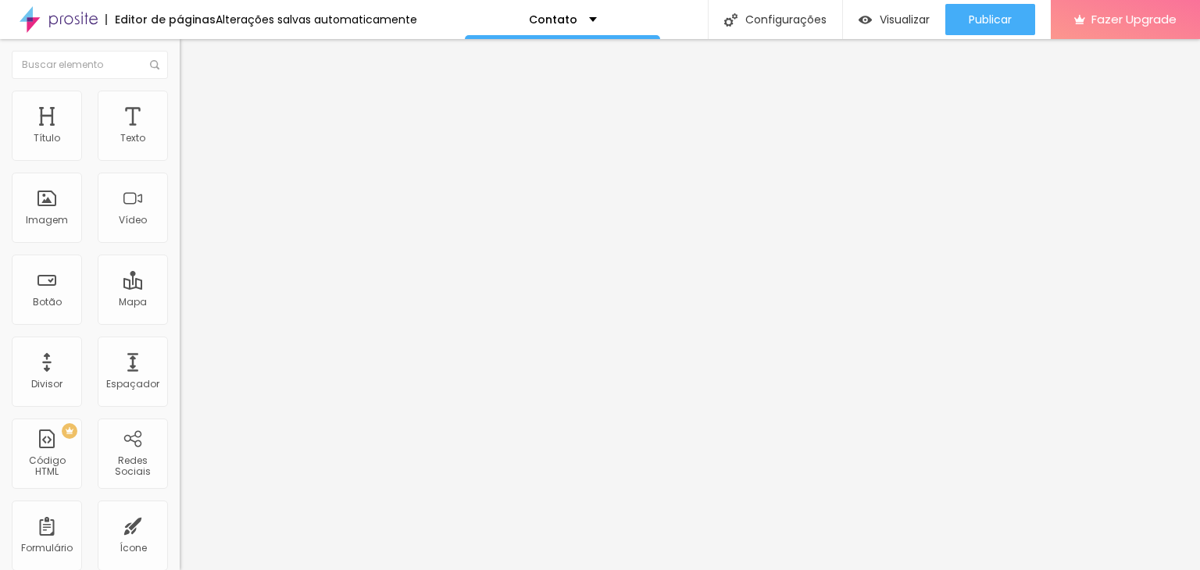
click at [441, 22] on div "Editor de páginas Alterações salvas automaticamente Contato Configurações Confi…" at bounding box center [600, 19] width 1200 height 39
click at [531, 21] on p "Contato" at bounding box center [553, 19] width 48 height 11
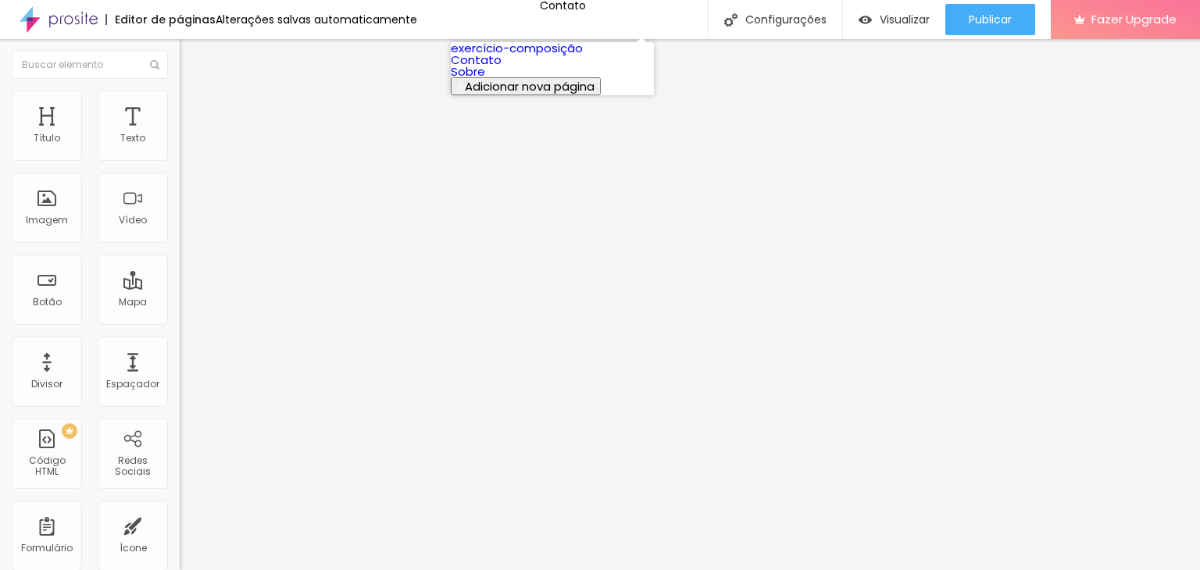
click at [485, 80] on link "Sobre" at bounding box center [468, 71] width 34 height 16
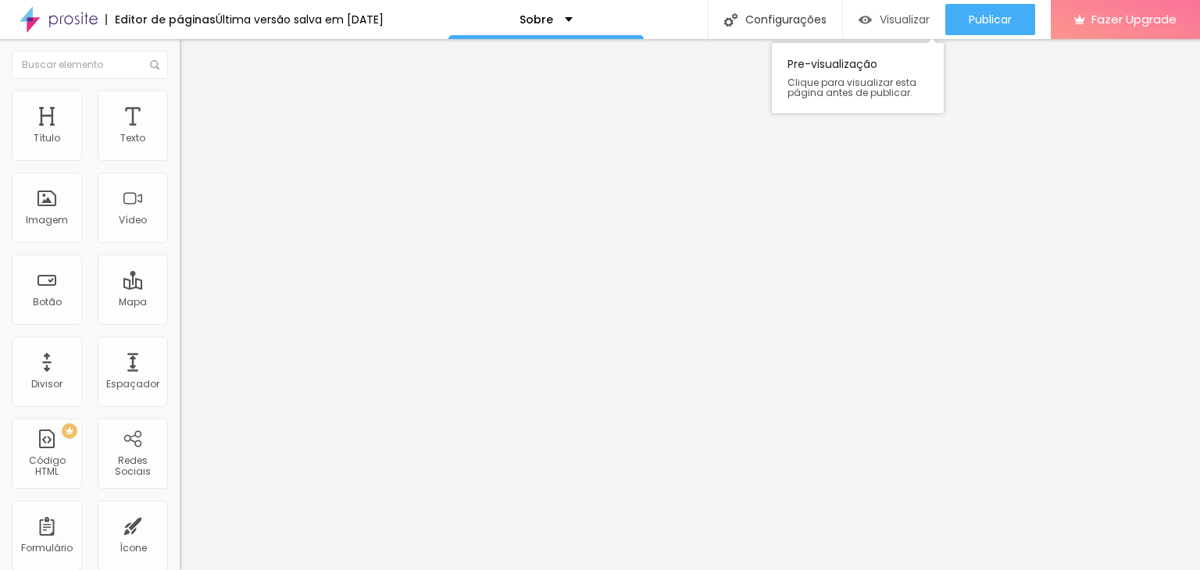
click at [874, 11] on div "Visualizar" at bounding box center [894, 19] width 71 height 31
click at [180, 142] on span "Encaixotado" at bounding box center [210, 135] width 61 height 13
click at [180, 166] on span "Completo" at bounding box center [204, 159] width 48 height 13
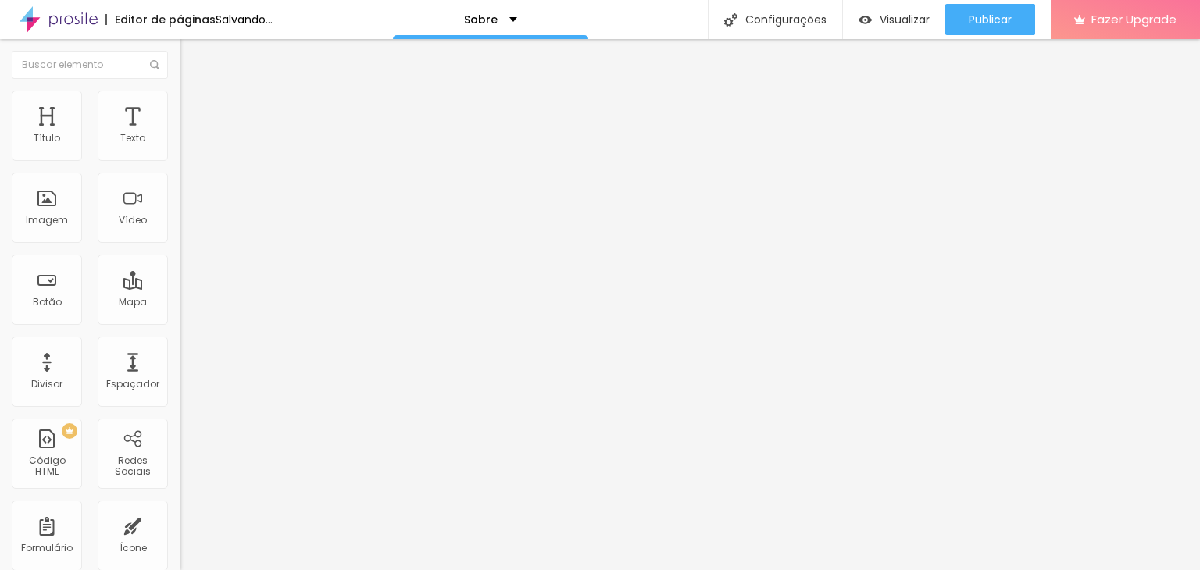
click at [180, 142] on span "Completo" at bounding box center [204, 135] width 48 height 13
click at [180, 152] on span "Encaixotado" at bounding box center [210, 144] width 61 height 13
click at [180, 145] on div "Instagram" at bounding box center [270, 230] width 180 height 216
click at [180, 531] on input "[URL][DOMAIN_NAME]" at bounding box center [274, 539] width 188 height 16
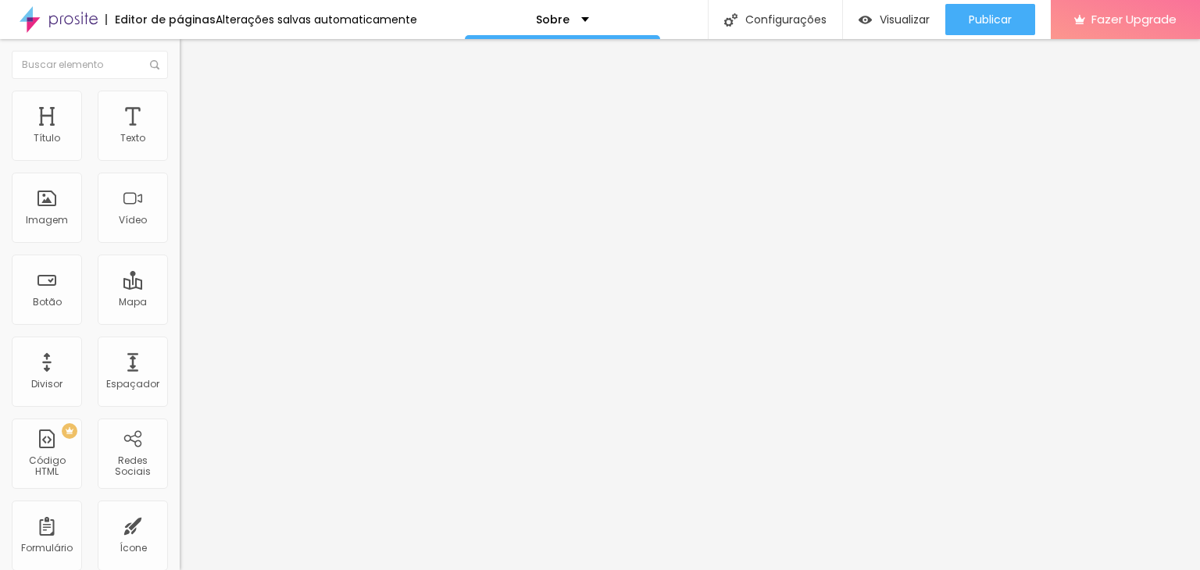
scroll to position [0, 84]
click at [180, 531] on input "[URL][DOMAIN_NAME]" at bounding box center [274, 539] width 188 height 16
type input "[URL][DOMAIN_NAME]"
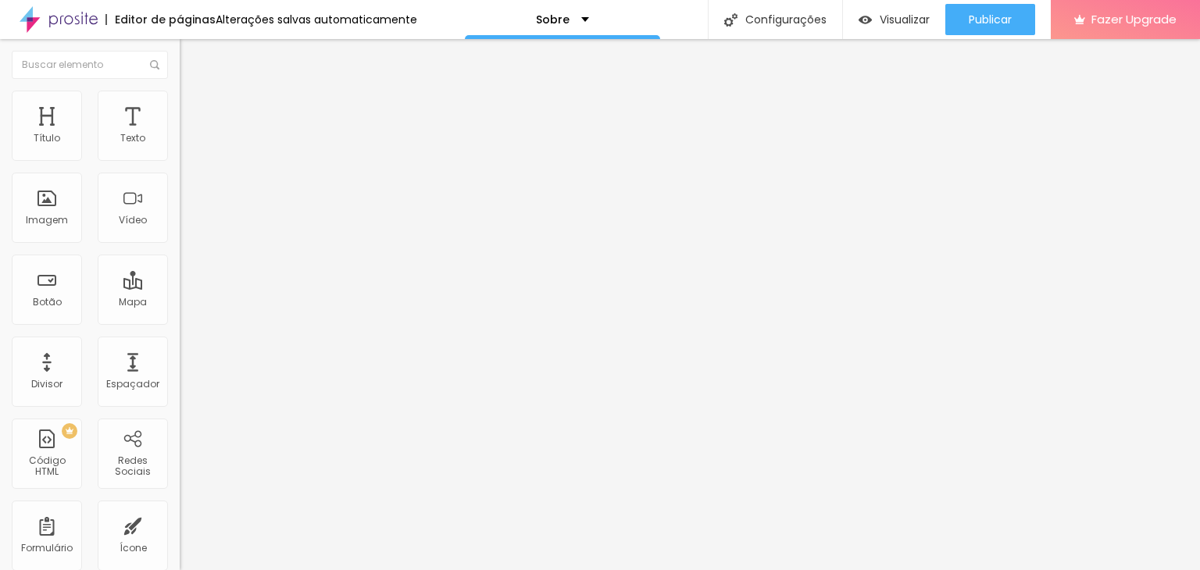
click at [180, 394] on div "Editar Redes Sociais Conteúdo Estilo Avançado Instagram Rede social Instagram E…" at bounding box center [270, 304] width 180 height 531
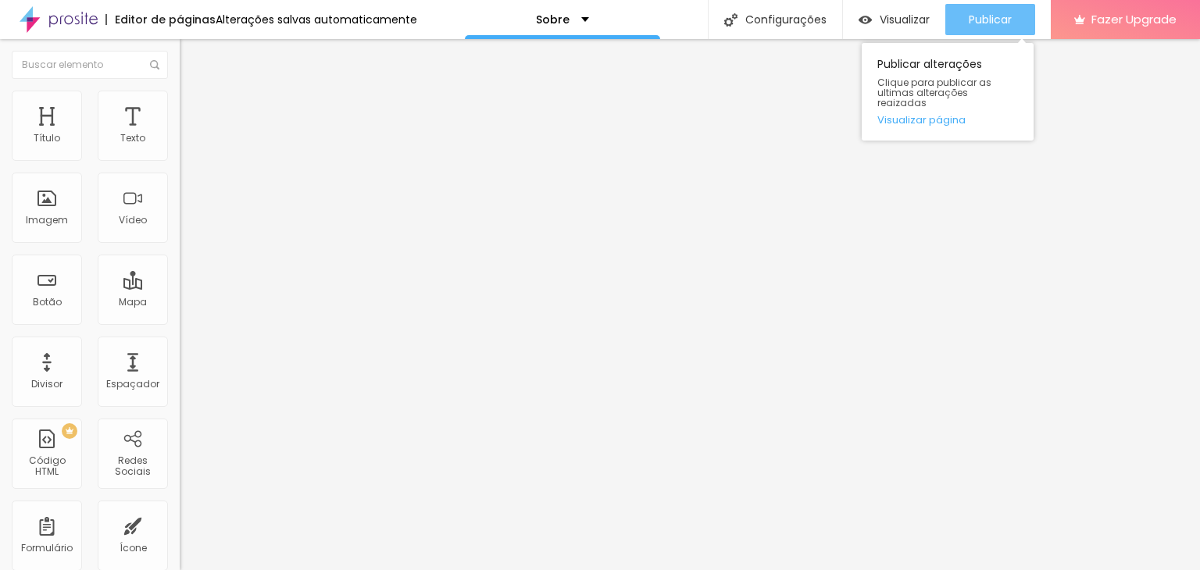
click at [981, 16] on span "Publicar" at bounding box center [990, 19] width 43 height 13
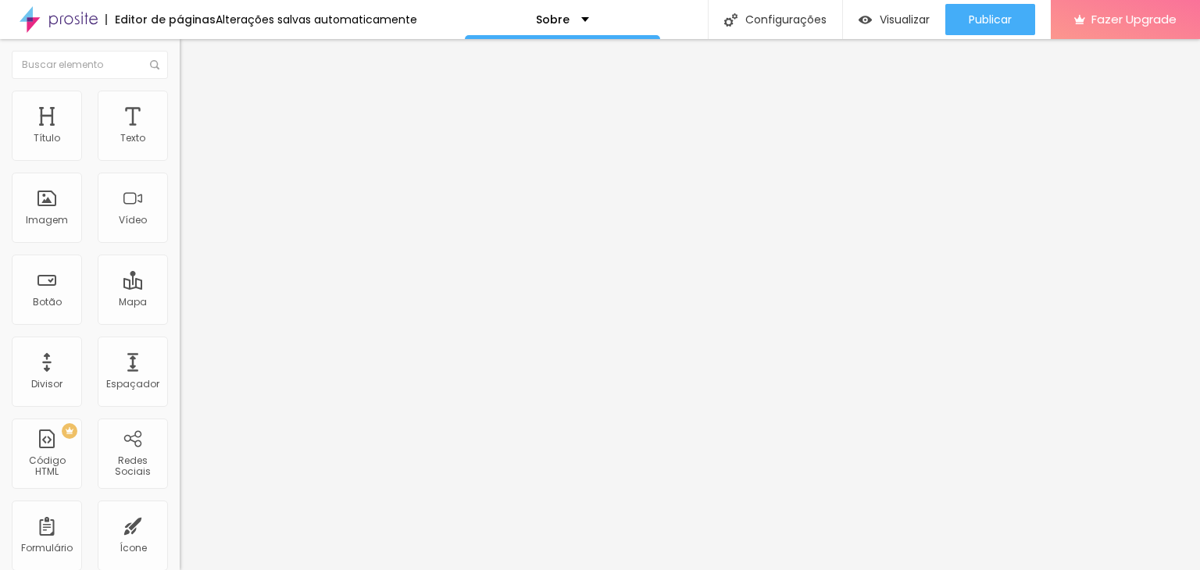
click at [180, 531] on input "[URL][DOMAIN_NAME]" at bounding box center [274, 539] width 188 height 16
click at [188, 341] on div "Instagram" at bounding box center [269, 427] width 163 height 173
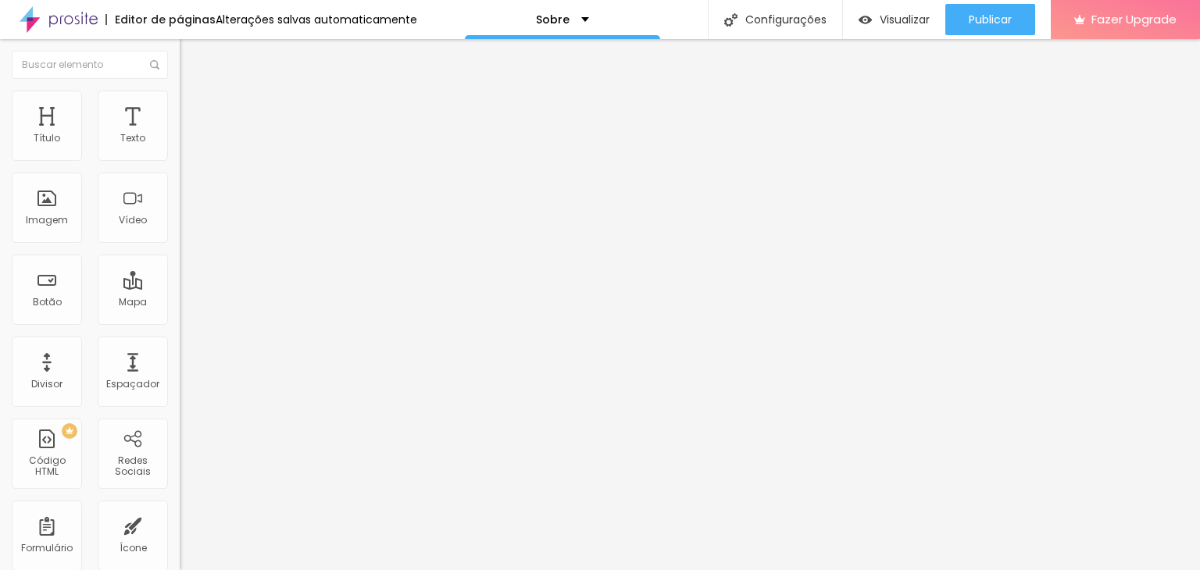
paste input "seu número"
drag, startPoint x: 123, startPoint y: 281, endPoint x: 63, endPoint y: 287, distance: 60.4
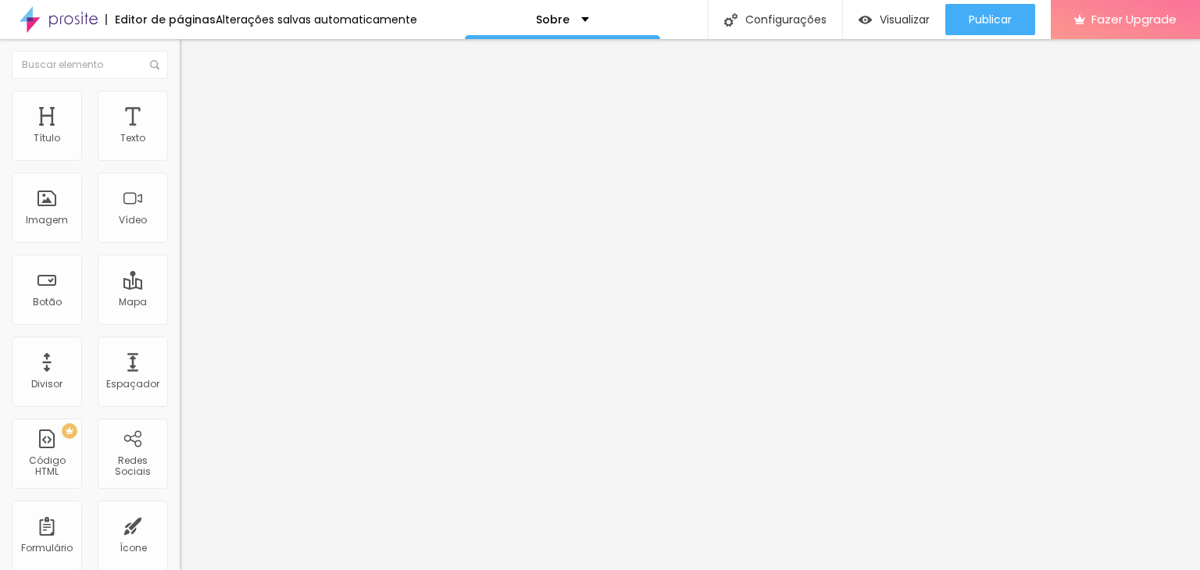
paste input "wa.me/557998866400"
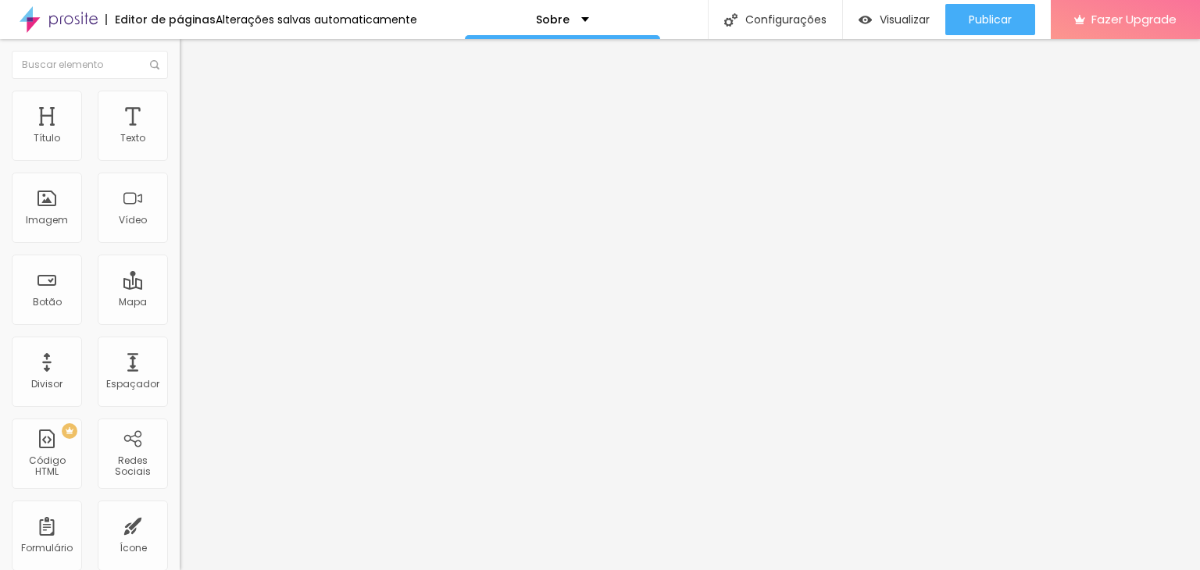
scroll to position [0, 18]
type input "https://wa.me/557998866400"
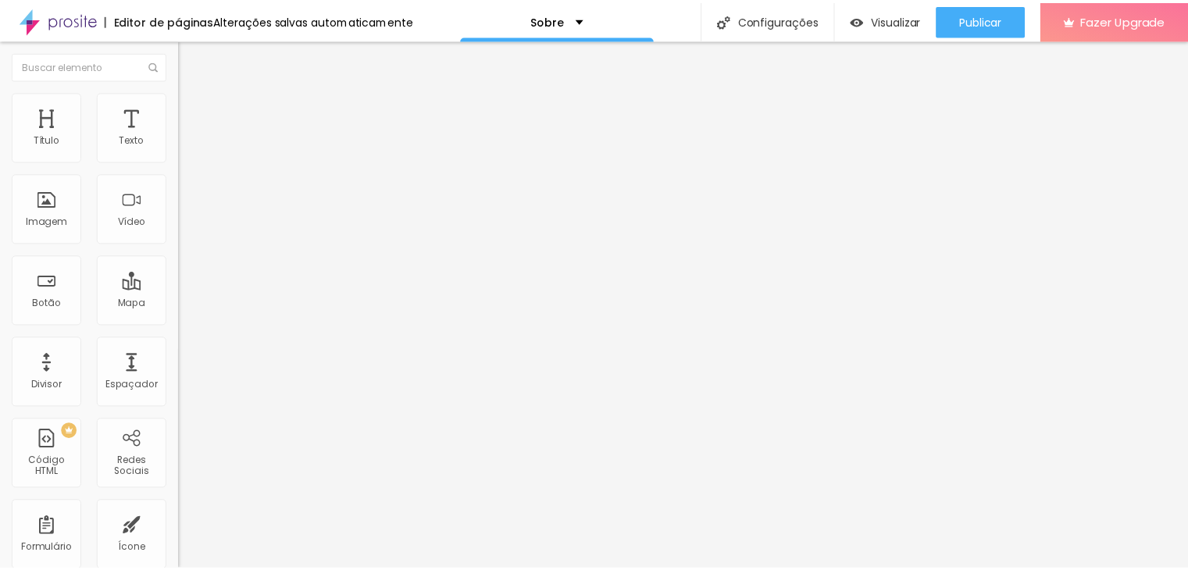
scroll to position [0, 0]
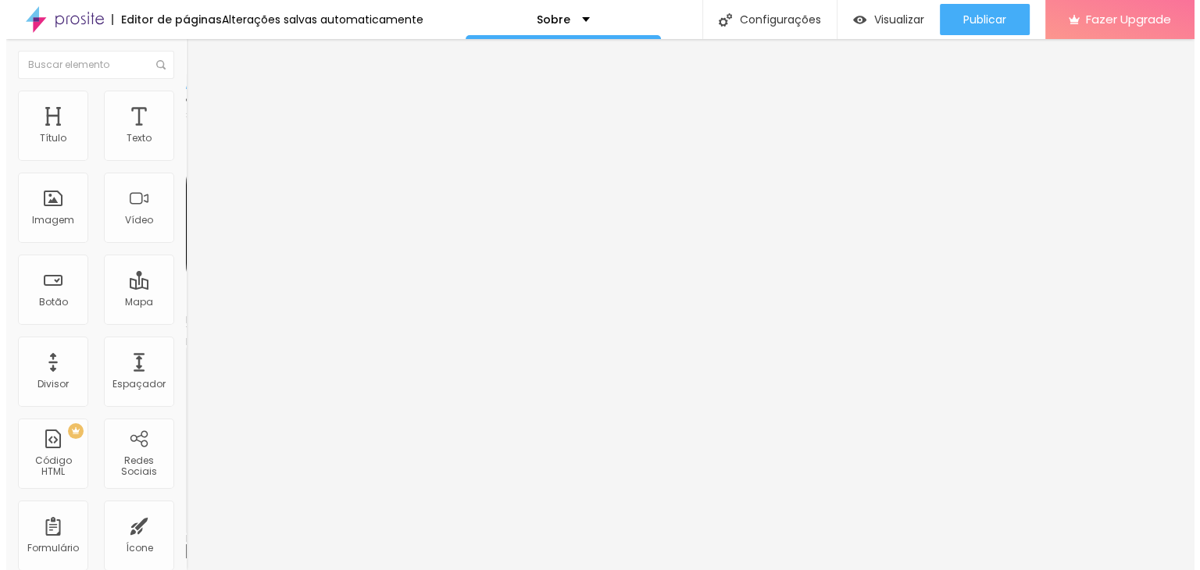
scroll to position [0, 0]
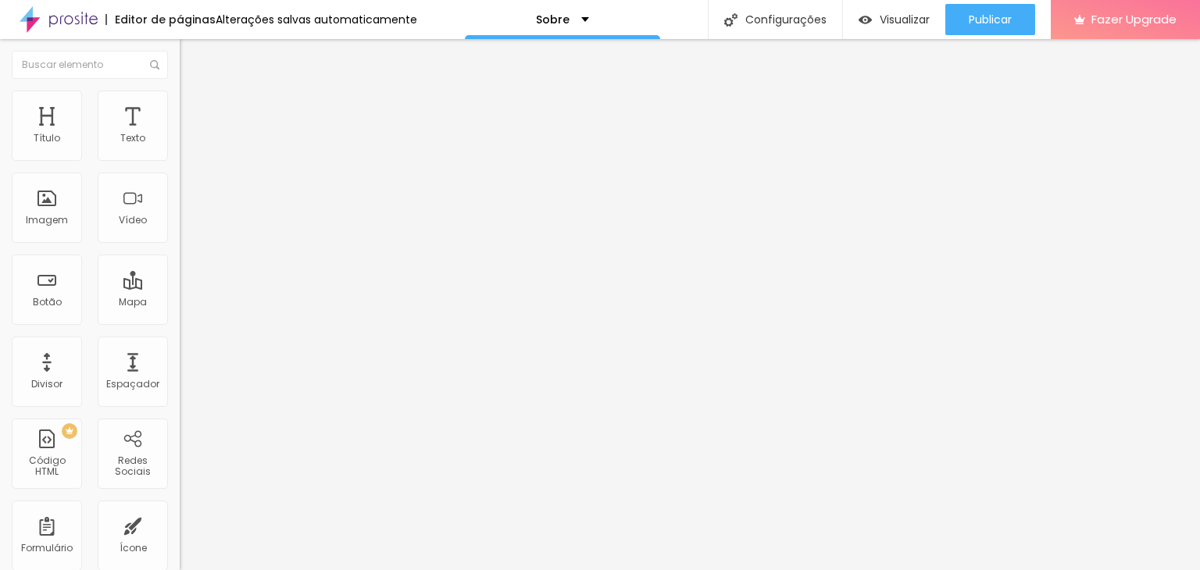
drag, startPoint x: 17, startPoint y: 216, endPoint x: 49, endPoint y: 212, distance: 32.4
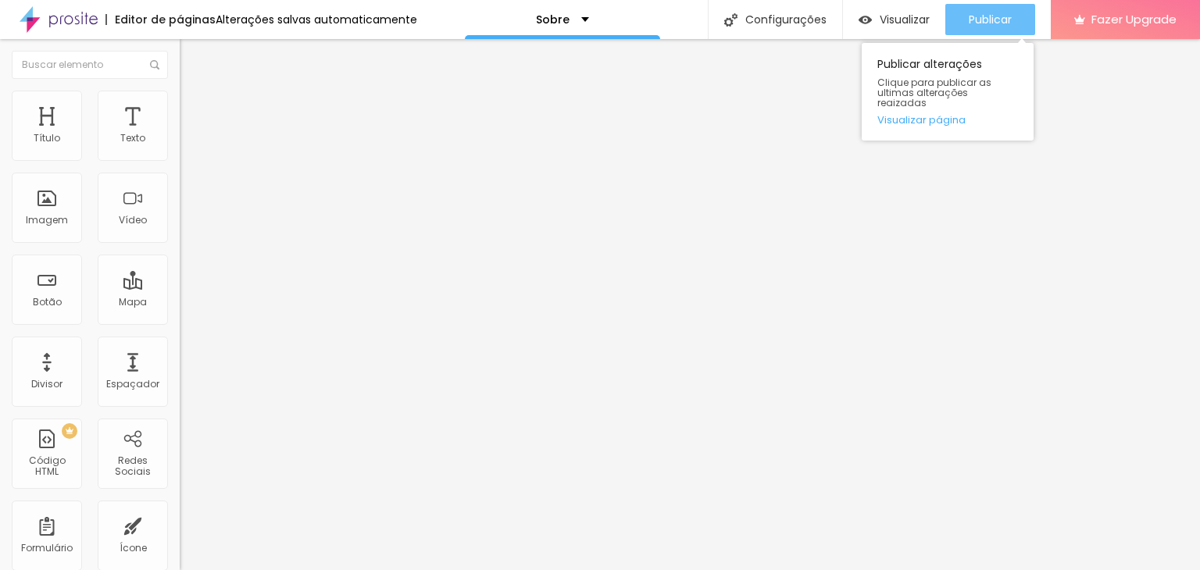
click at [963, 13] on button "Publicar" at bounding box center [990, 19] width 90 height 31
click at [974, 22] on span "Publicar" at bounding box center [990, 19] width 43 height 13
